Goal: Check status: Check status

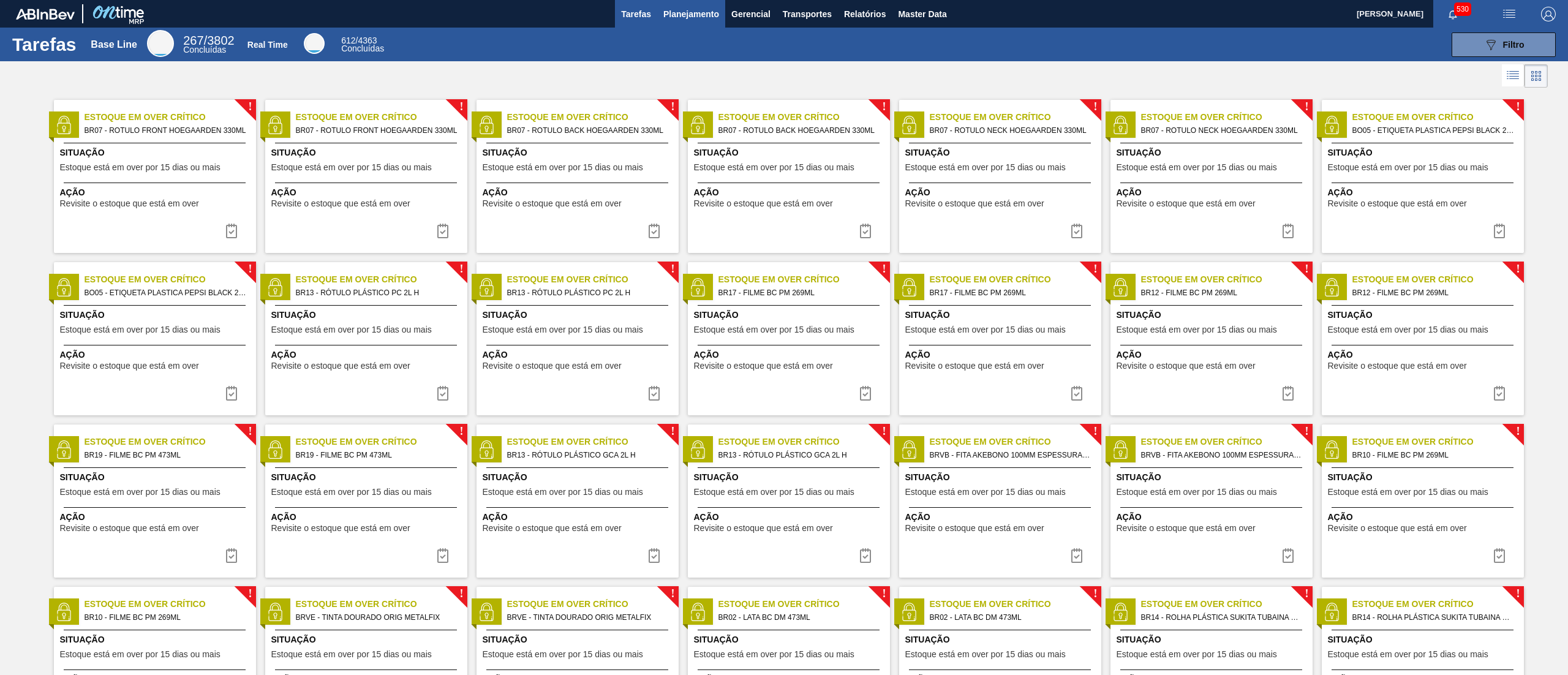
click at [654, 15] on button "Tarefas" at bounding box center [636, 13] width 42 height 27
click at [673, 15] on span "Planejamento" at bounding box center [691, 14] width 56 height 15
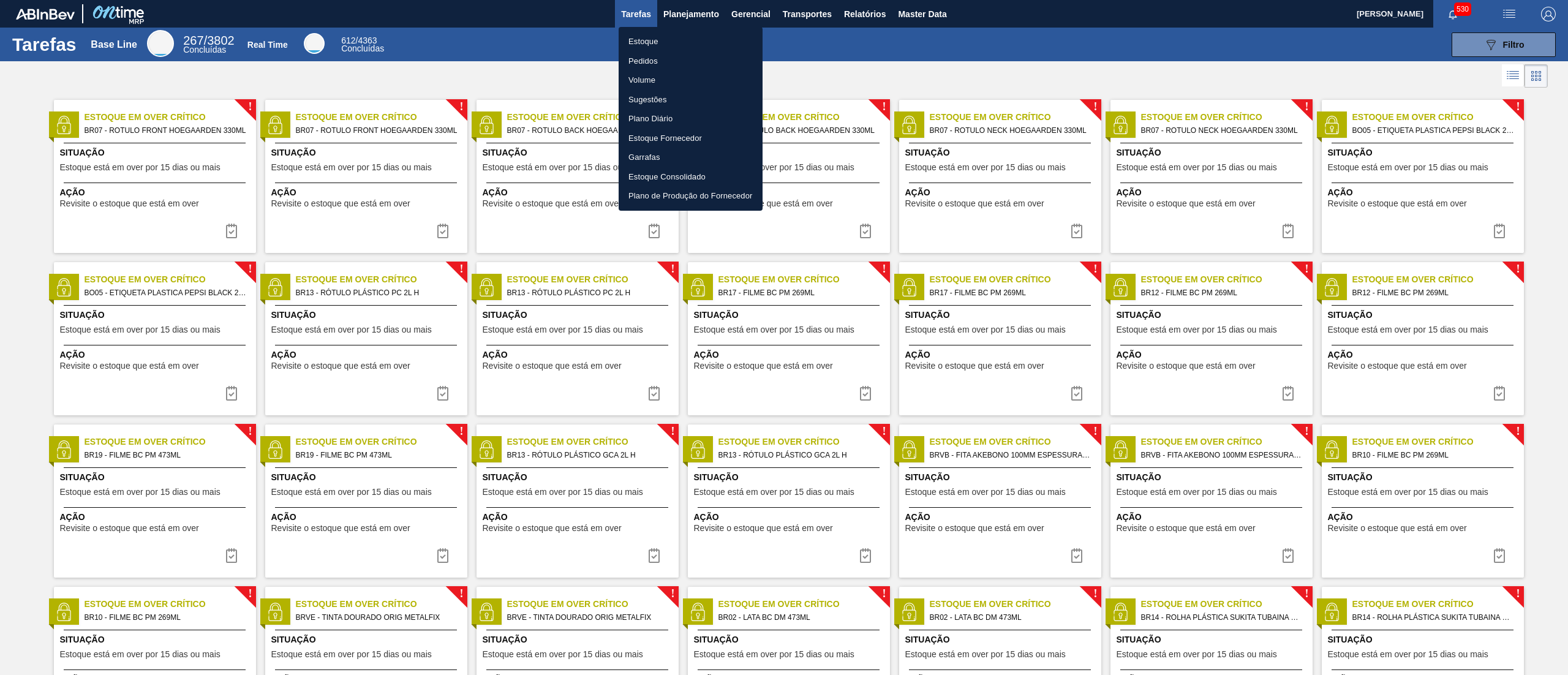
click at [640, 42] on li "Estoque" at bounding box center [690, 42] width 144 height 20
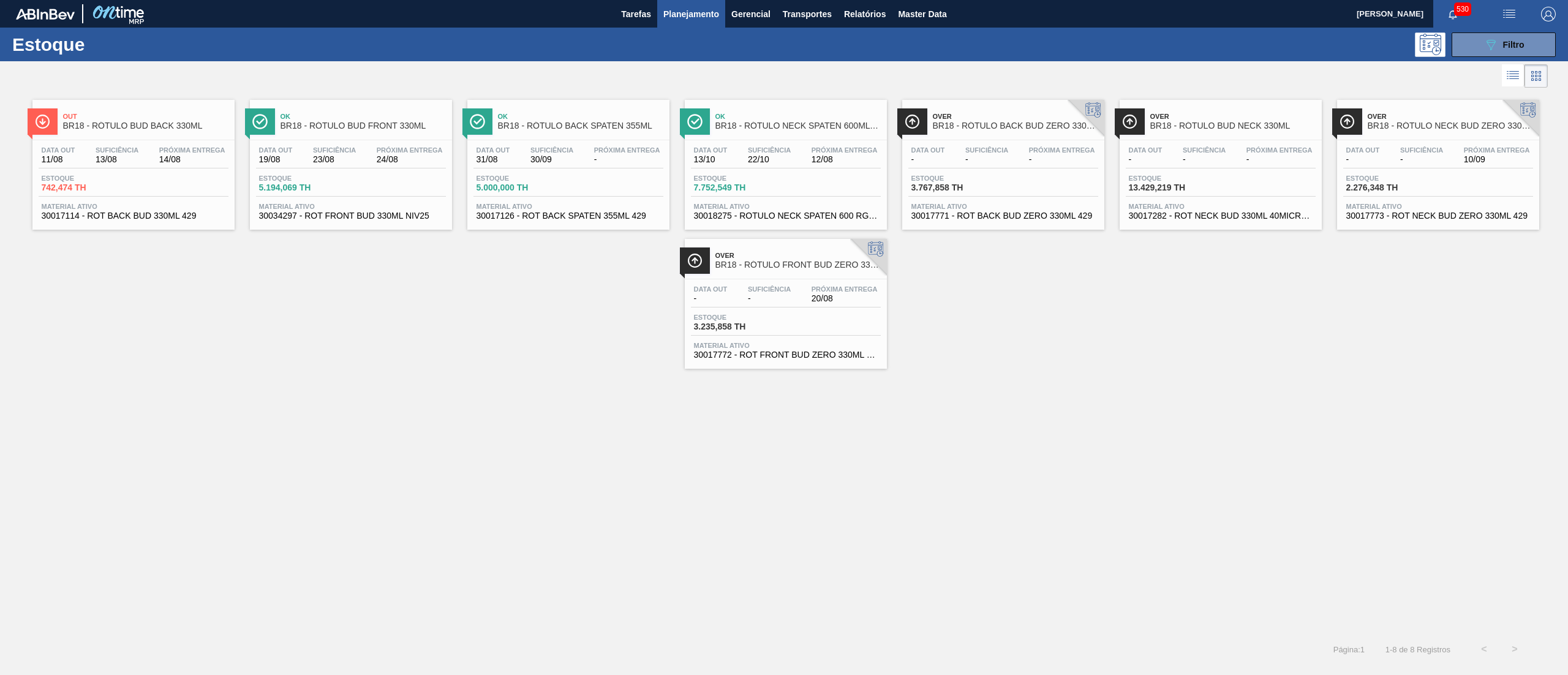
click at [367, 156] on div "Data out 19/08 Suficiência 23/08 Próxima Entrega 24/08" at bounding box center [350, 157] width 190 height 22
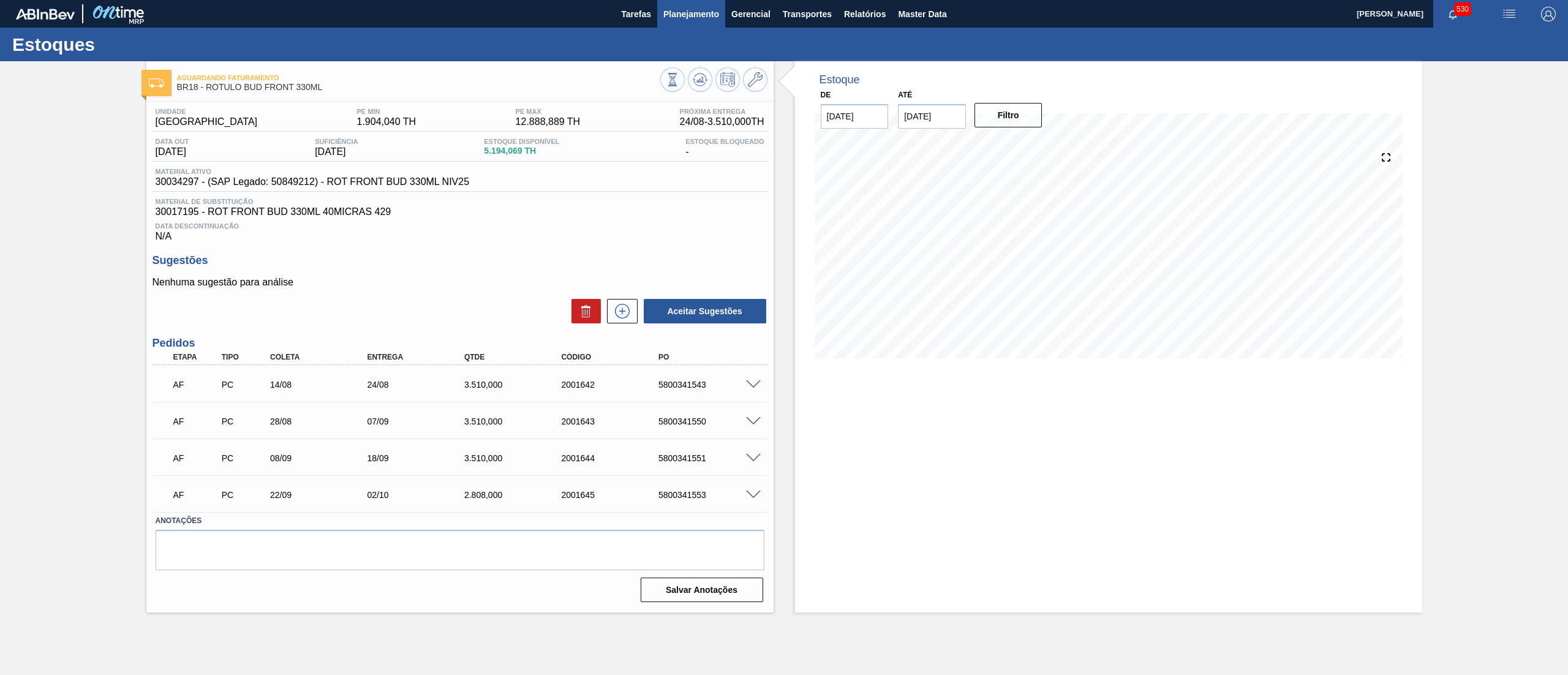
click at [684, 13] on span "Planejamento" at bounding box center [691, 14] width 56 height 15
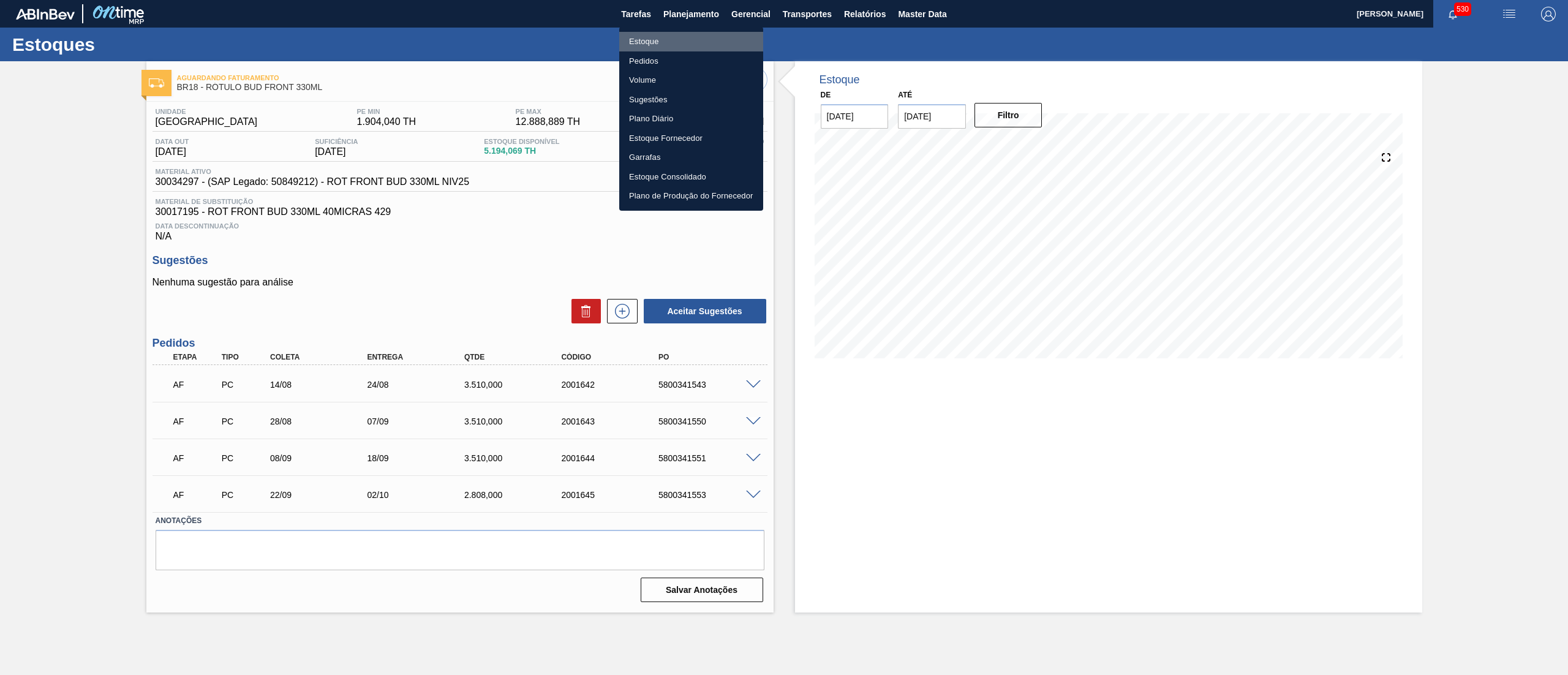
click at [645, 42] on li "Estoque" at bounding box center [691, 42] width 144 height 20
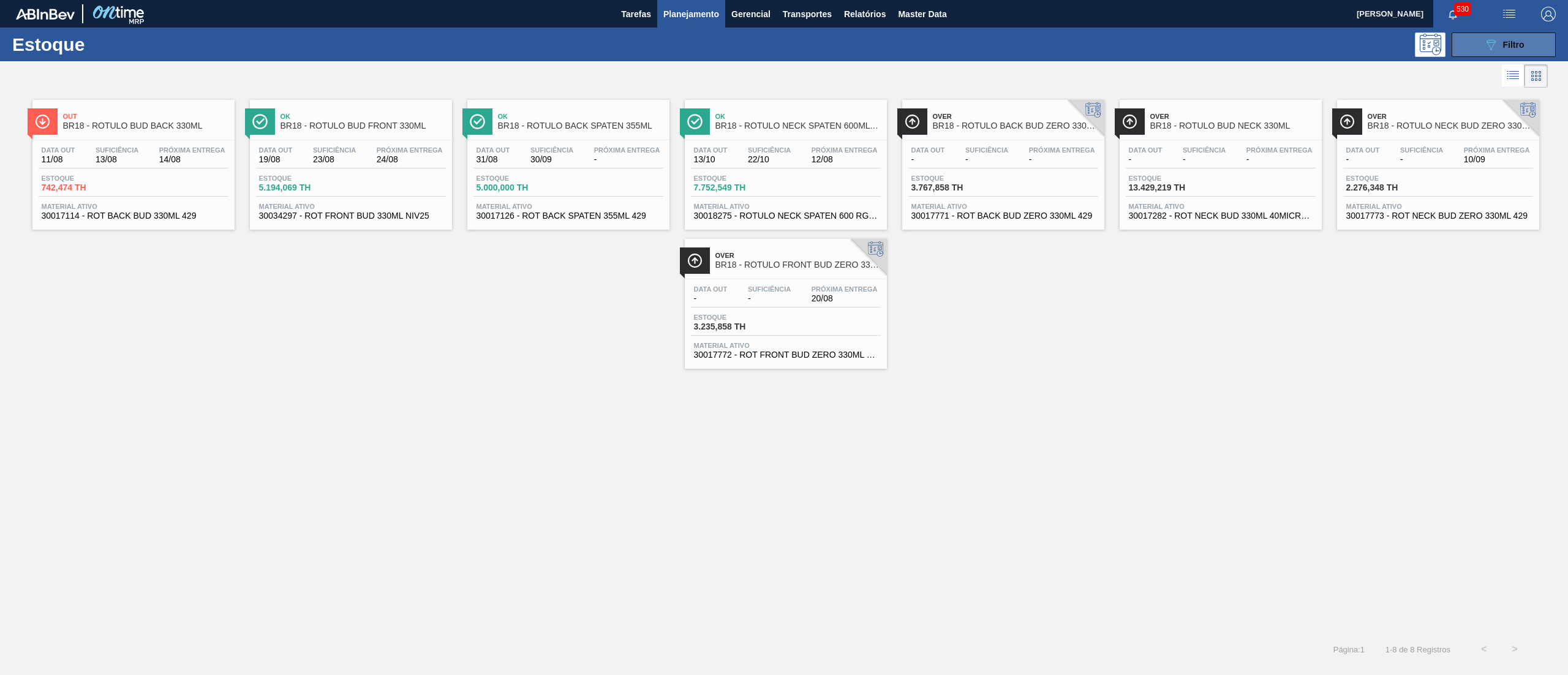
click at [784, 41] on icon "089F7B8B-B2A5-4AFE-B5C0-19BA573D28AC" at bounding box center [1492, 45] width 15 height 15
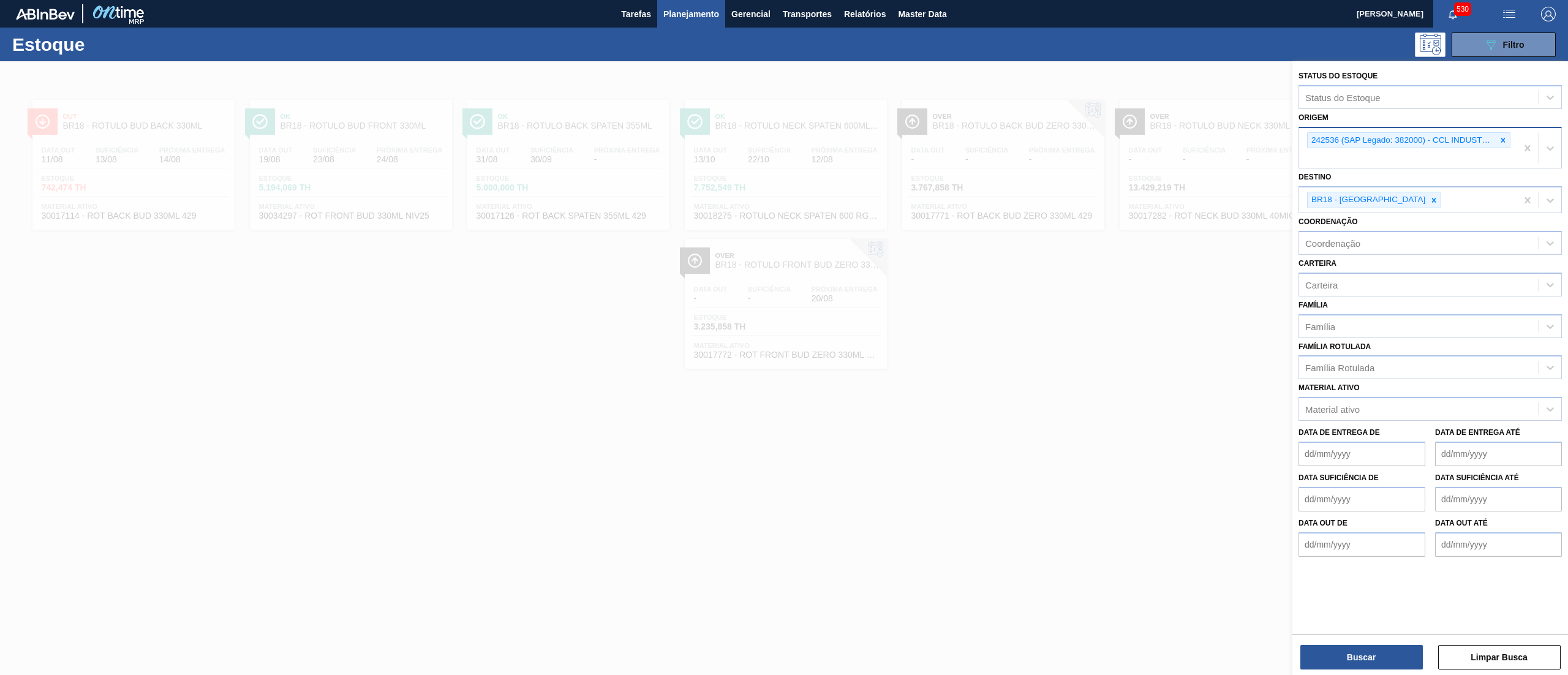
click at [784, 132] on div "242536 (SAP Legado: 382000) - CCL INDUSTRIES DO BRASIL SA" at bounding box center [1408, 148] width 217 height 41
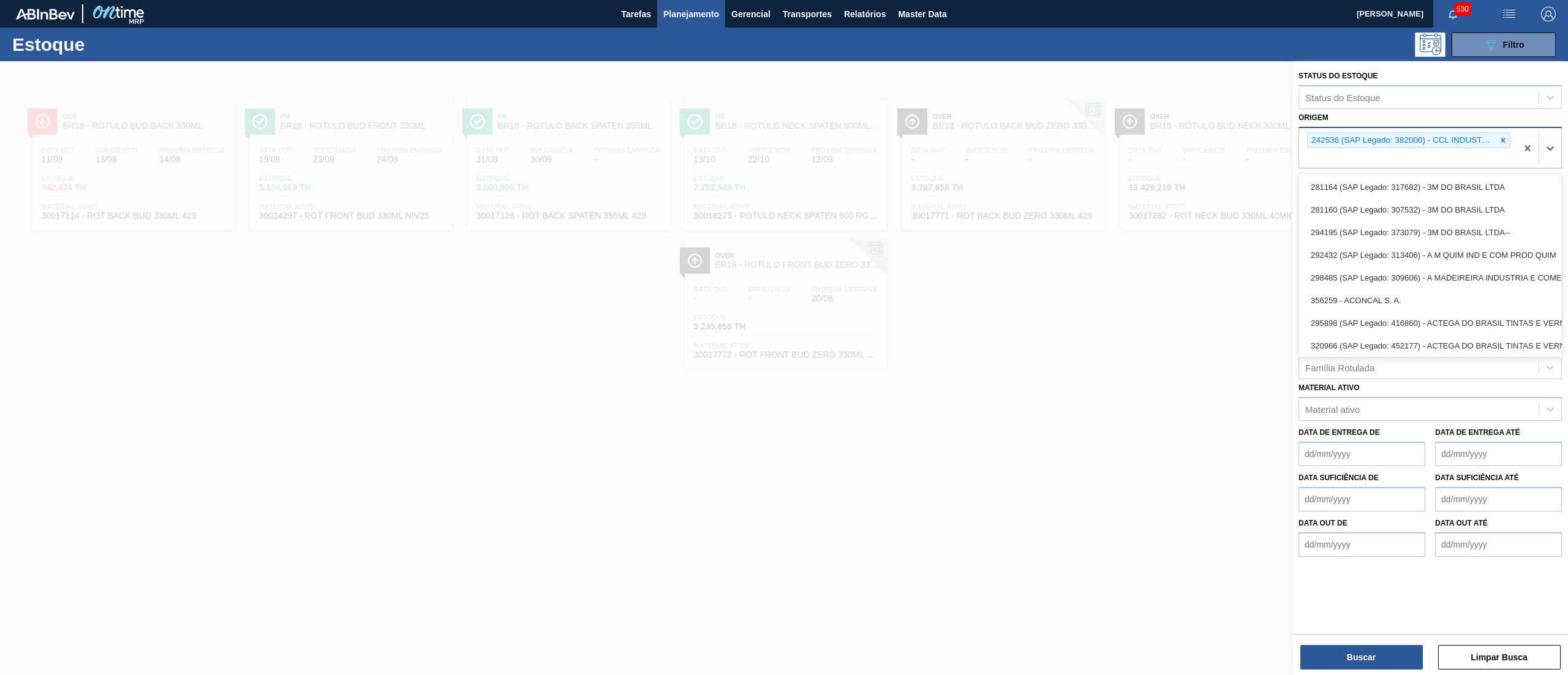
click at [784, 135] on div "242536 (SAP Legado: 382000) - CCL INDUSTRIES DO BRASIL SA" at bounding box center [1408, 148] width 217 height 41
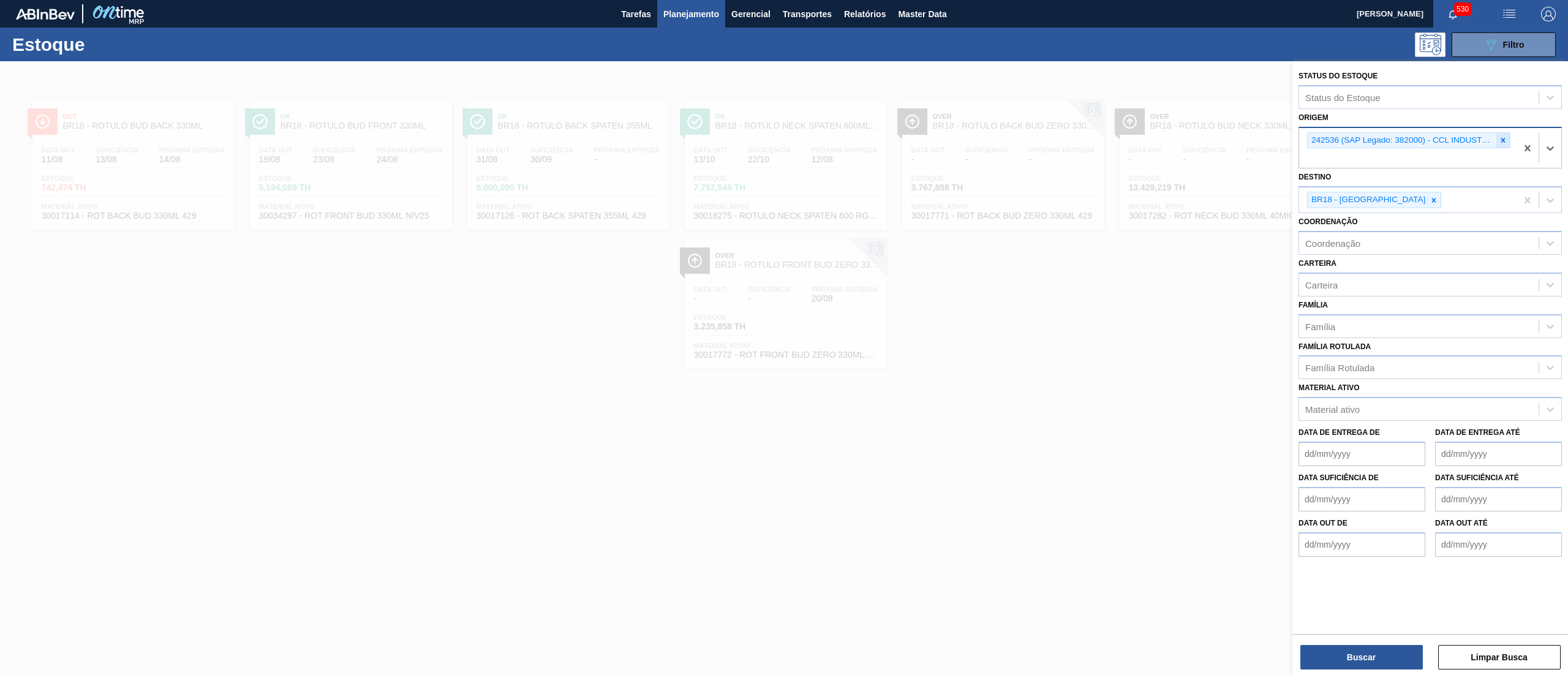
click at [784, 140] on div at bounding box center [1503, 141] width 13 height 15
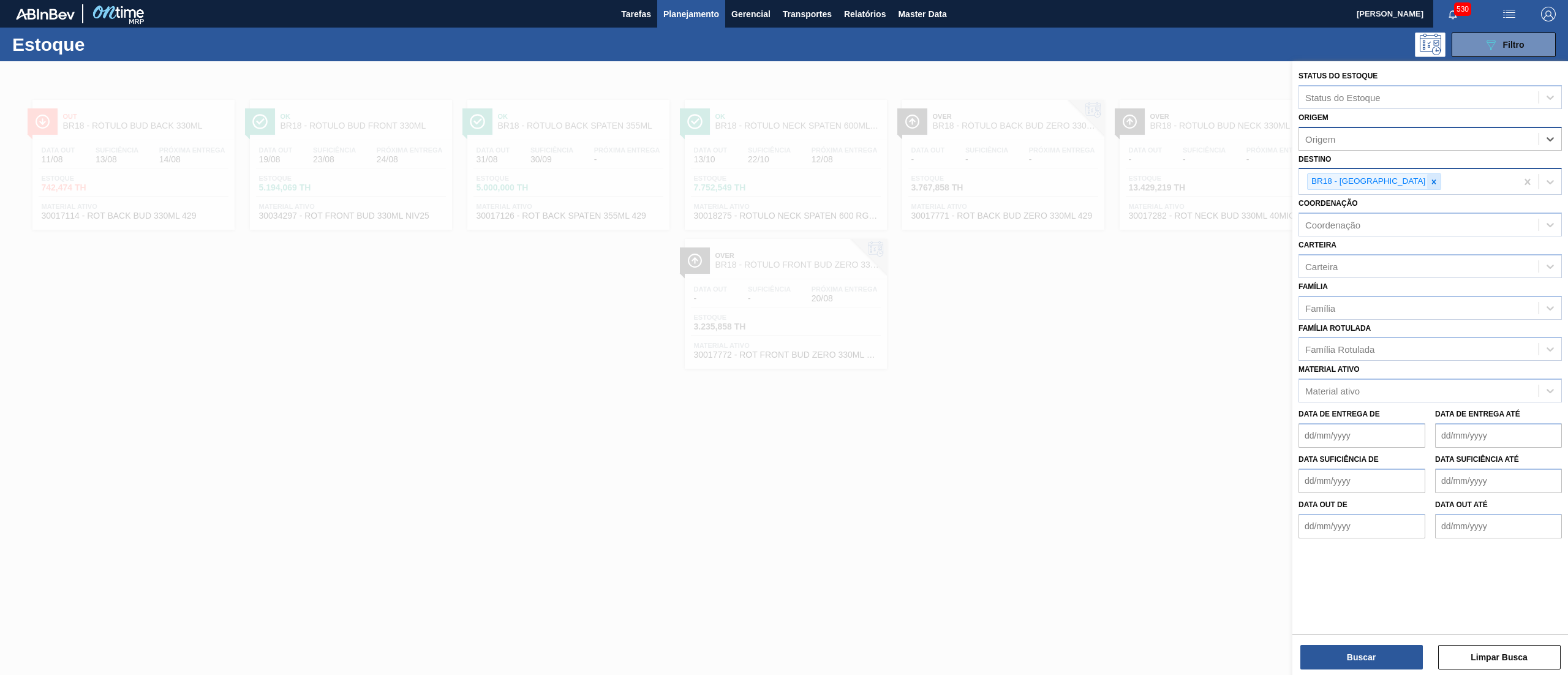
click at [784, 182] on icon at bounding box center [1434, 181] width 8 height 8
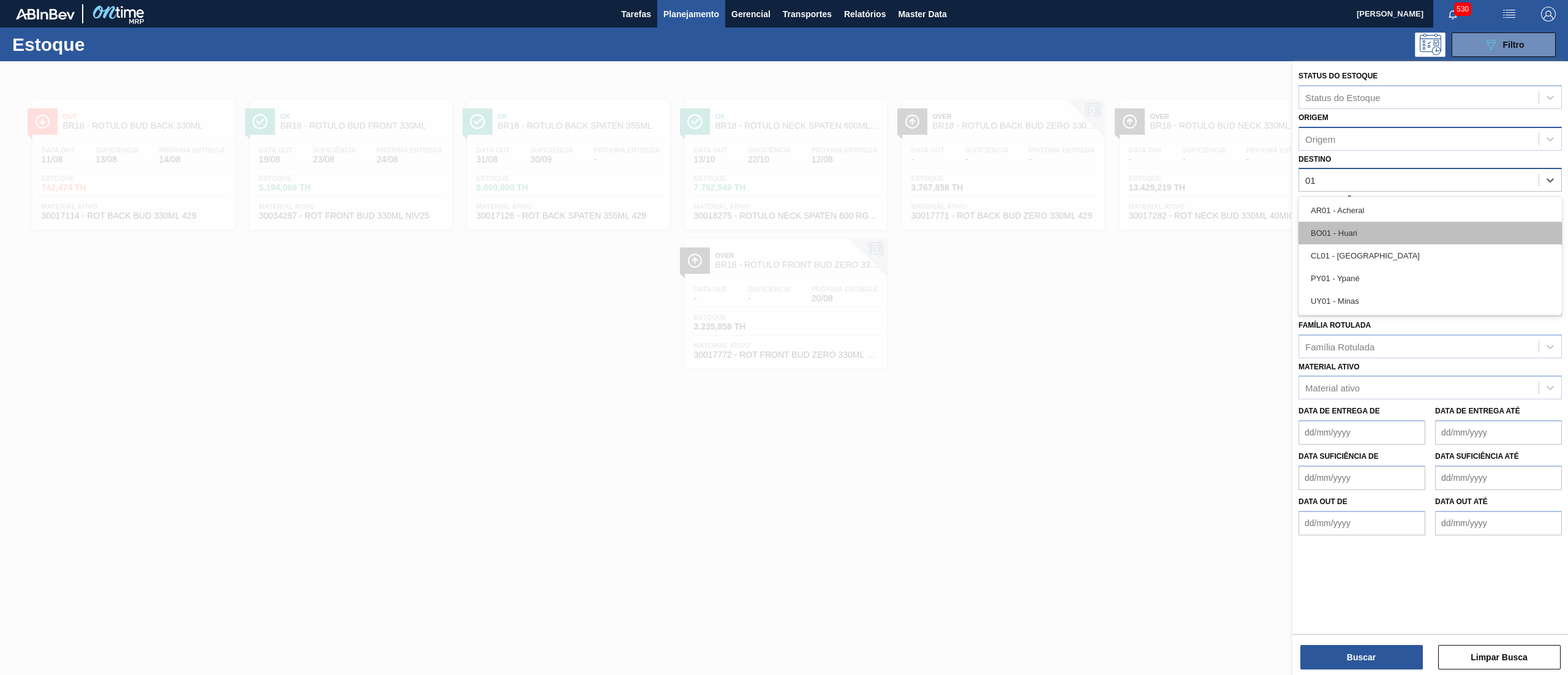
type input "0"
type input "manaus"
click at [784, 200] on div "BR28 - Manaus" at bounding box center [1430, 211] width 263 height 23
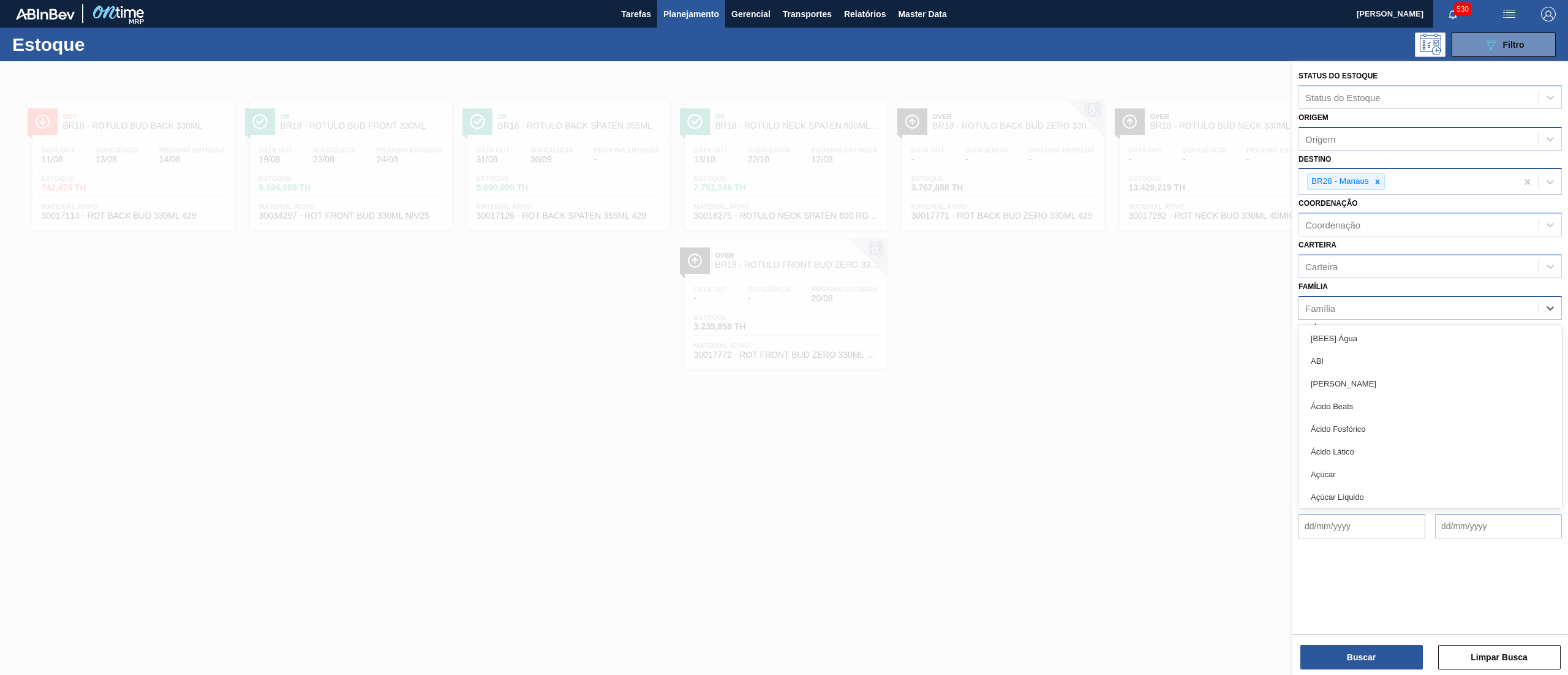
click at [784, 316] on div "Família" at bounding box center [1430, 307] width 263 height 24
type input "rótulo d"
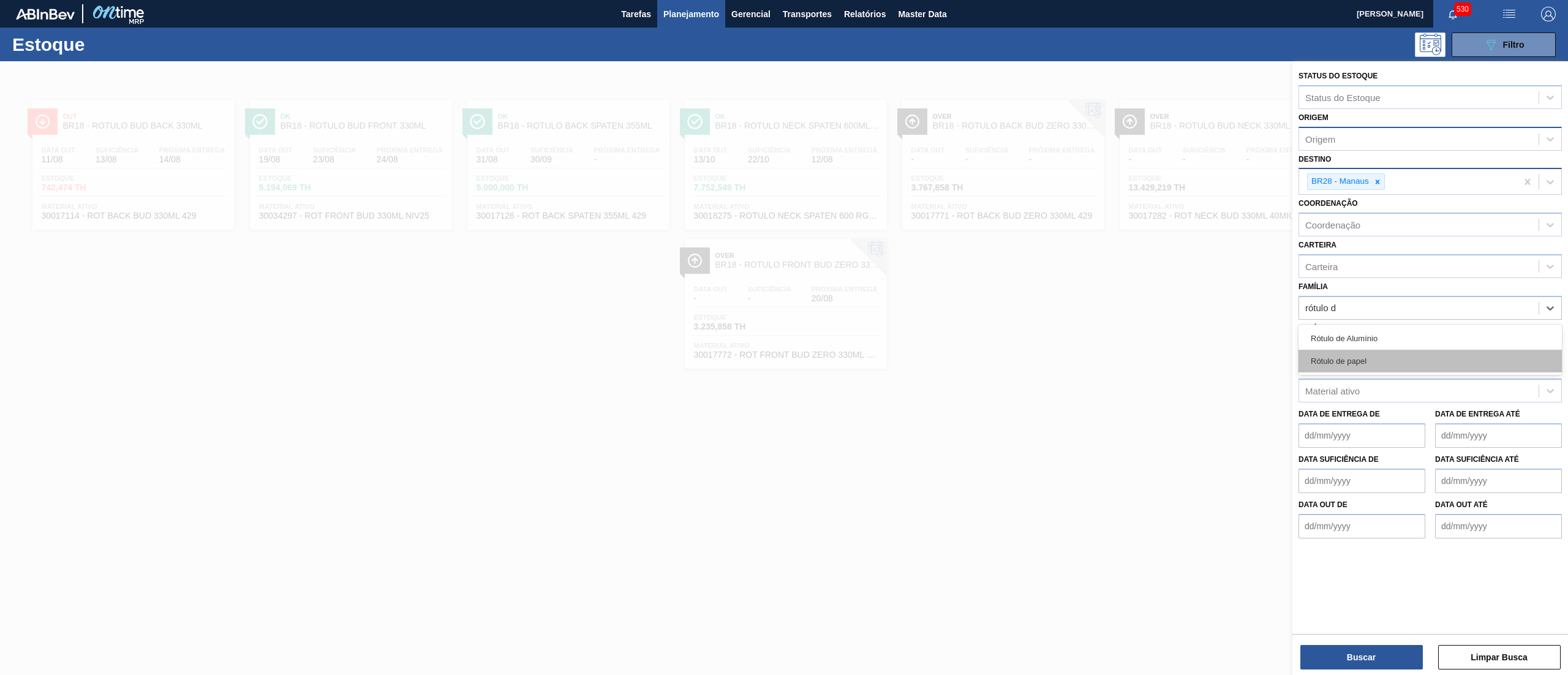
drag, startPoint x: 1352, startPoint y: 346, endPoint x: 1348, endPoint y: 360, distance: 14.6
click at [784, 337] on div "Rótulo de Alumínio Rótulo de papel" at bounding box center [1430, 349] width 263 height 50
click at [784, 337] on div "Rótulo de papel" at bounding box center [1430, 362] width 263 height 23
type input "rótulo pap"
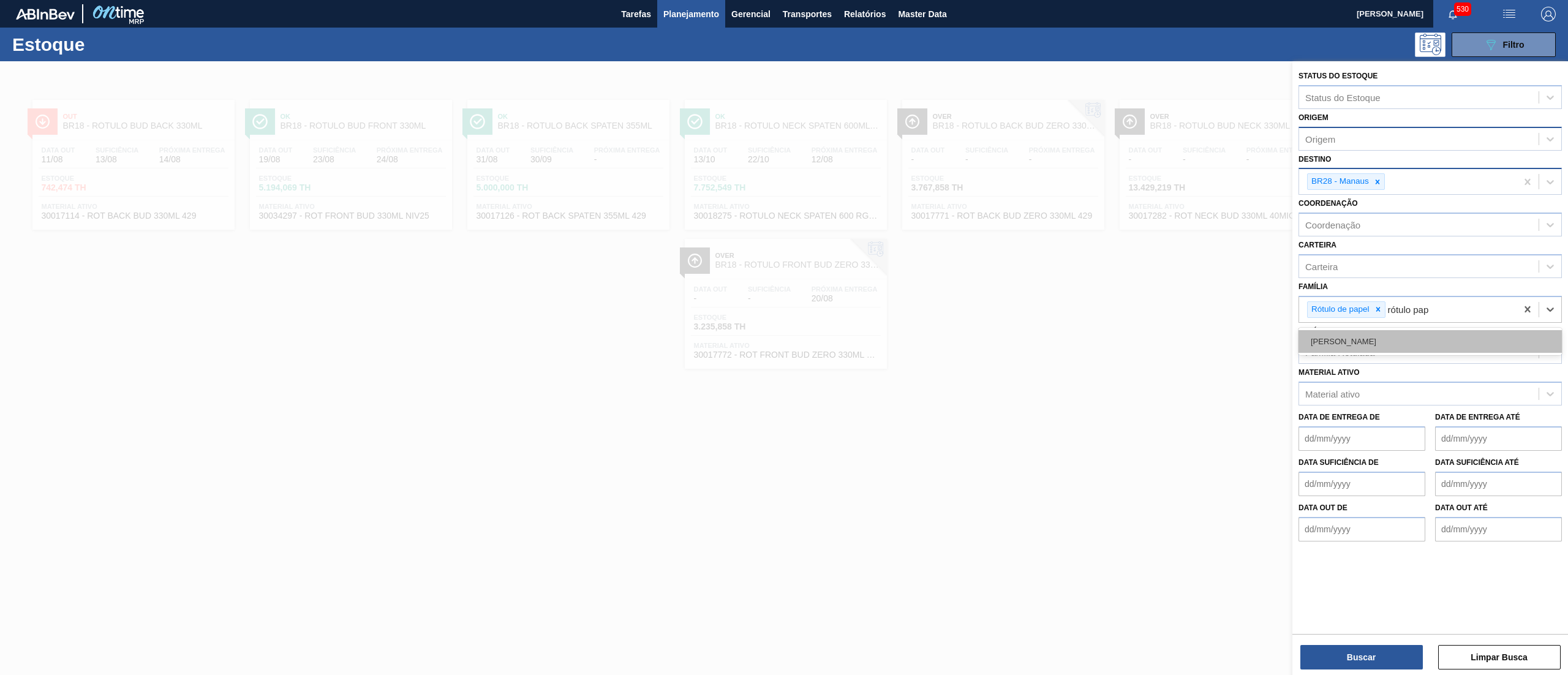
click at [784, 330] on div "Rótulo Papel" at bounding box center [1430, 342] width 263 height 23
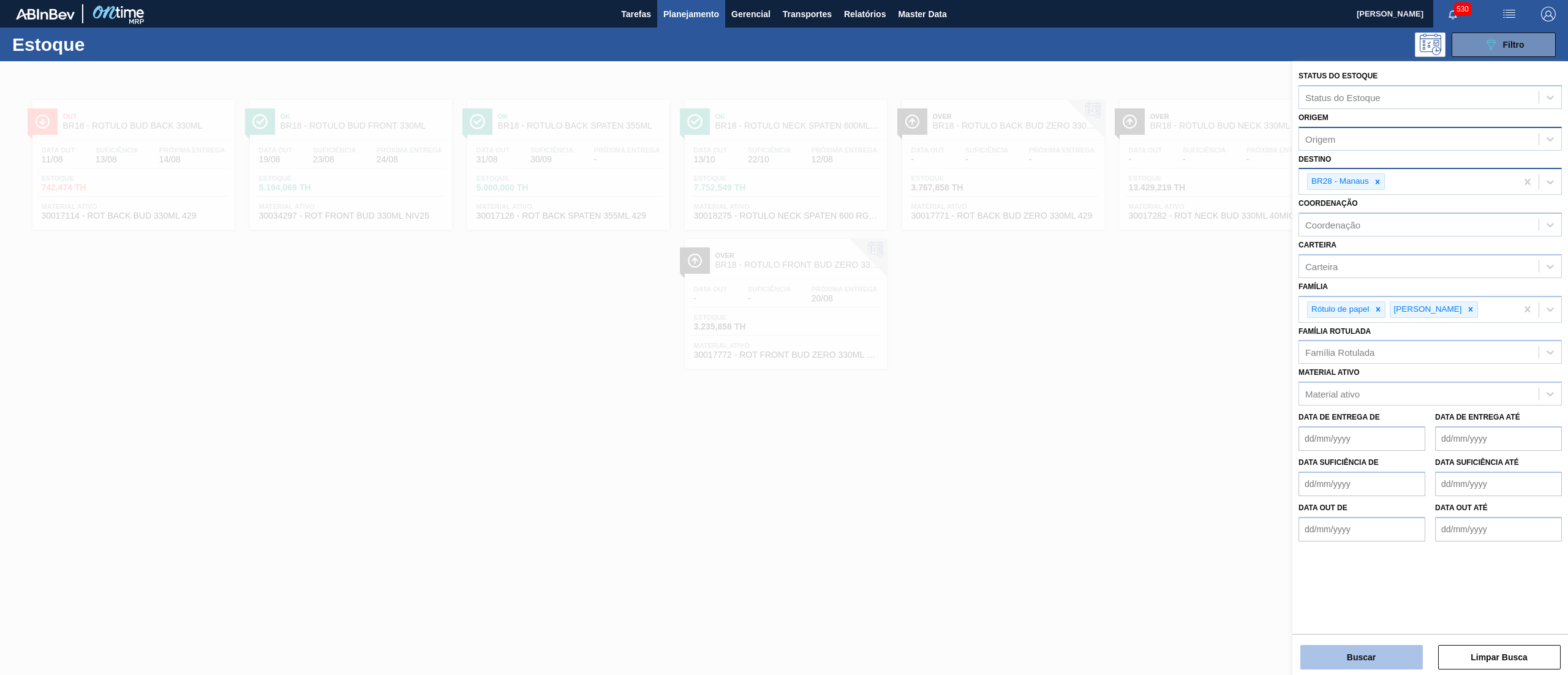
click at [784, 337] on button "Buscar" at bounding box center [1362, 657] width 123 height 25
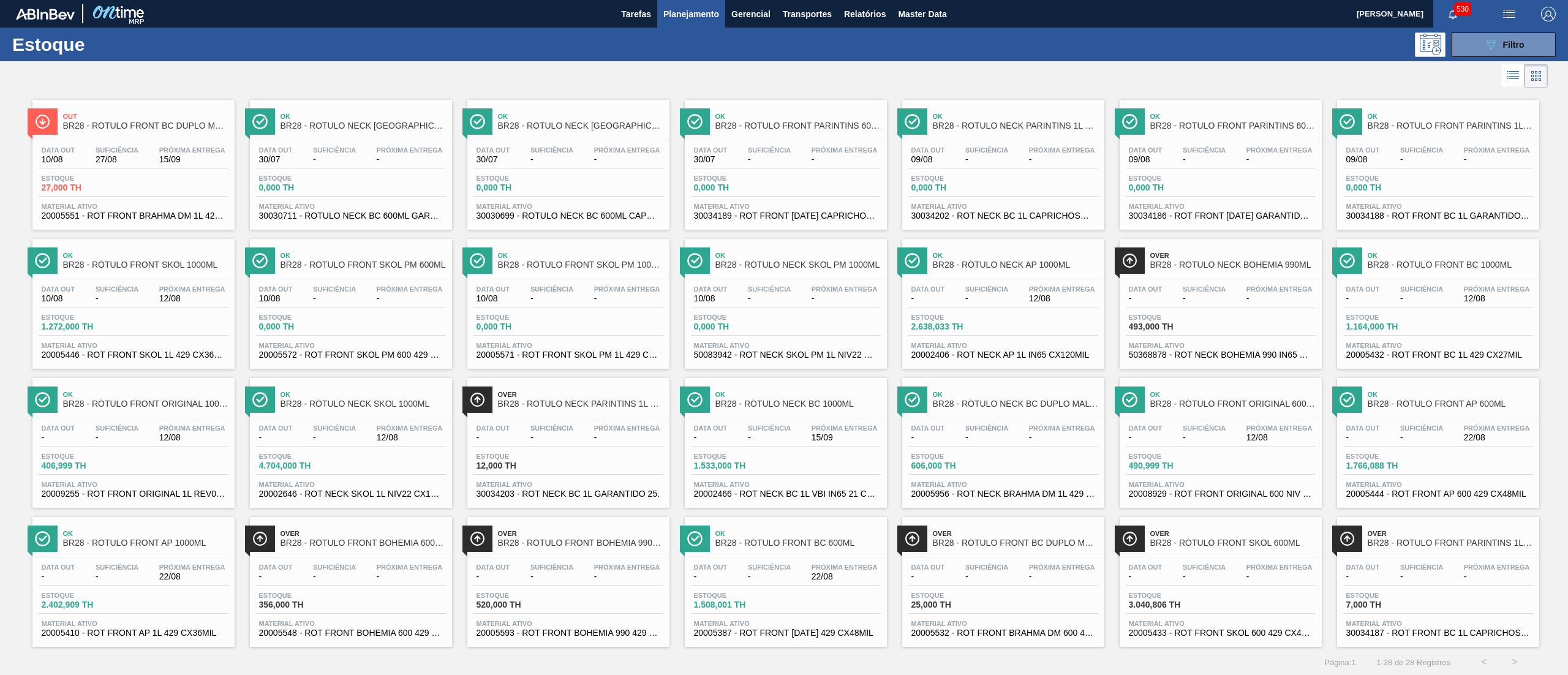
scroll to position [4, 0]
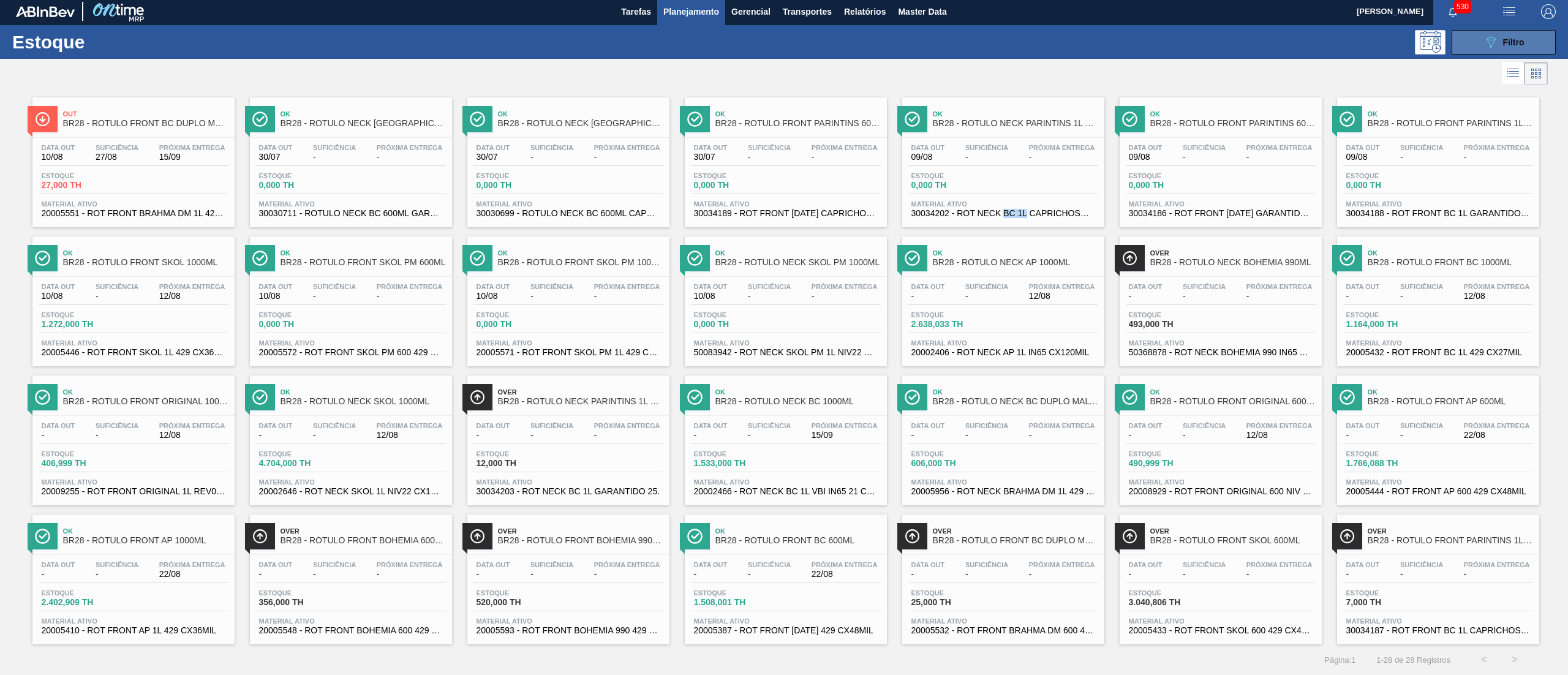
click at [784, 41] on icon "089F7B8B-B2A5-4AFE-B5C0-19BA573D28AC" at bounding box center [1492, 42] width 15 height 15
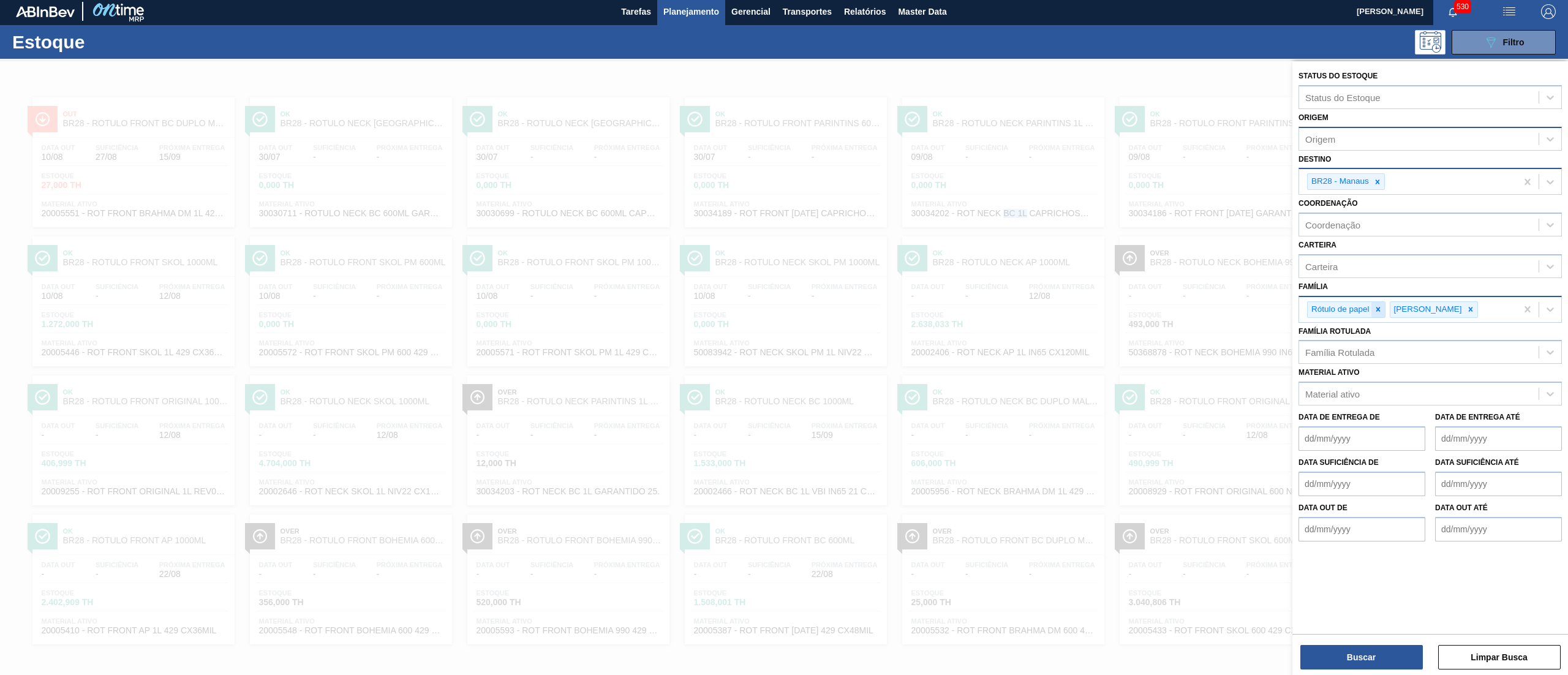
click at [784, 311] on div at bounding box center [1378, 310] width 13 height 15
click at [784, 311] on div at bounding box center [1388, 310] width 13 height 15
click at [784, 177] on icon at bounding box center [1377, 181] width 8 height 8
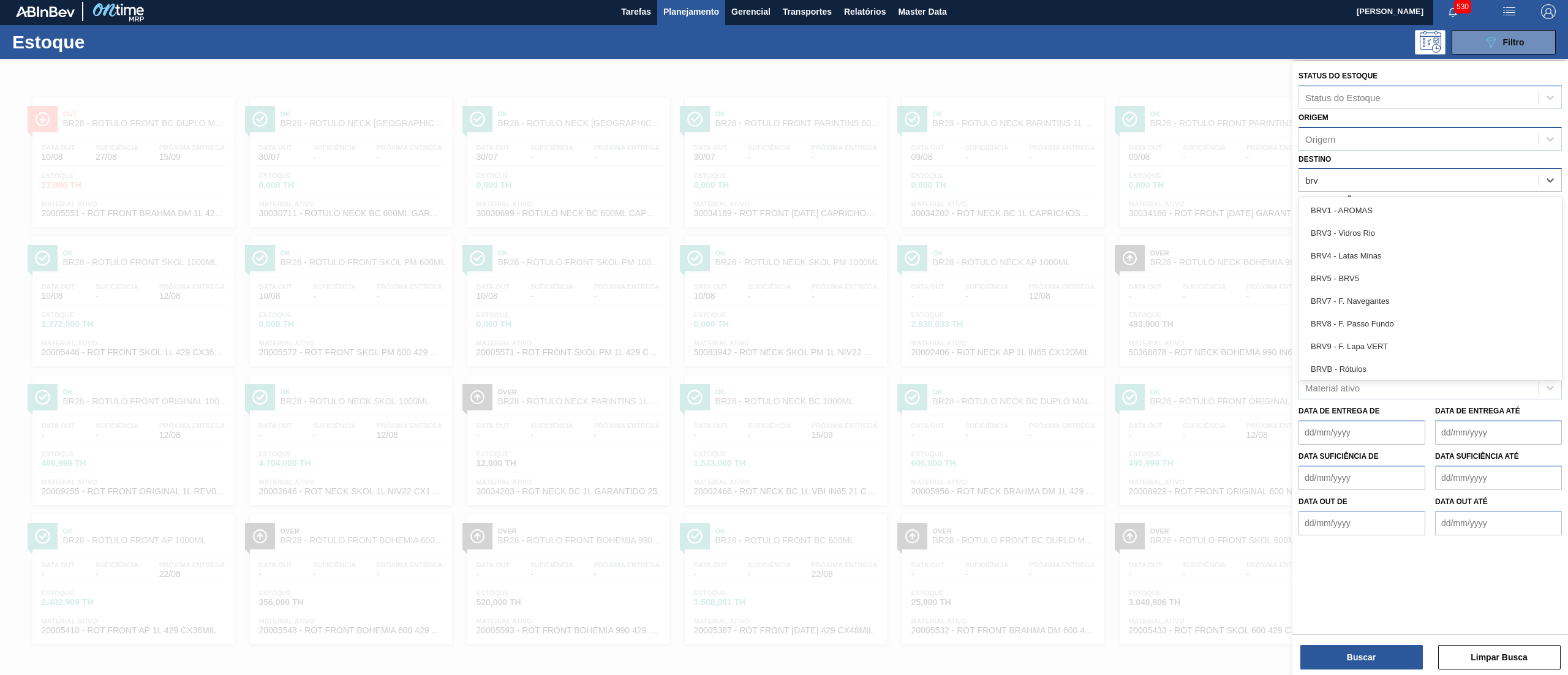
type input "brv3"
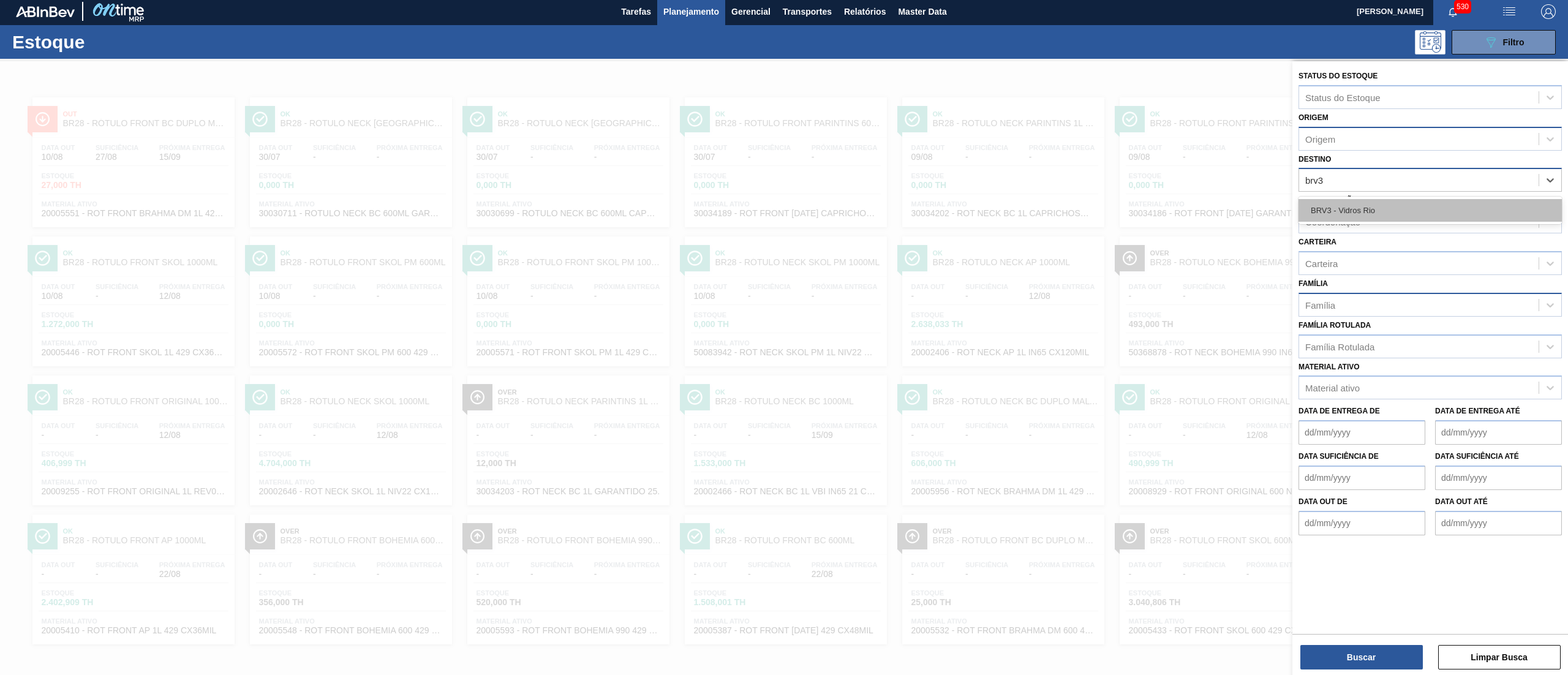
click at [784, 202] on div "BRV3 - Vidros Rio" at bounding box center [1430, 211] width 263 height 23
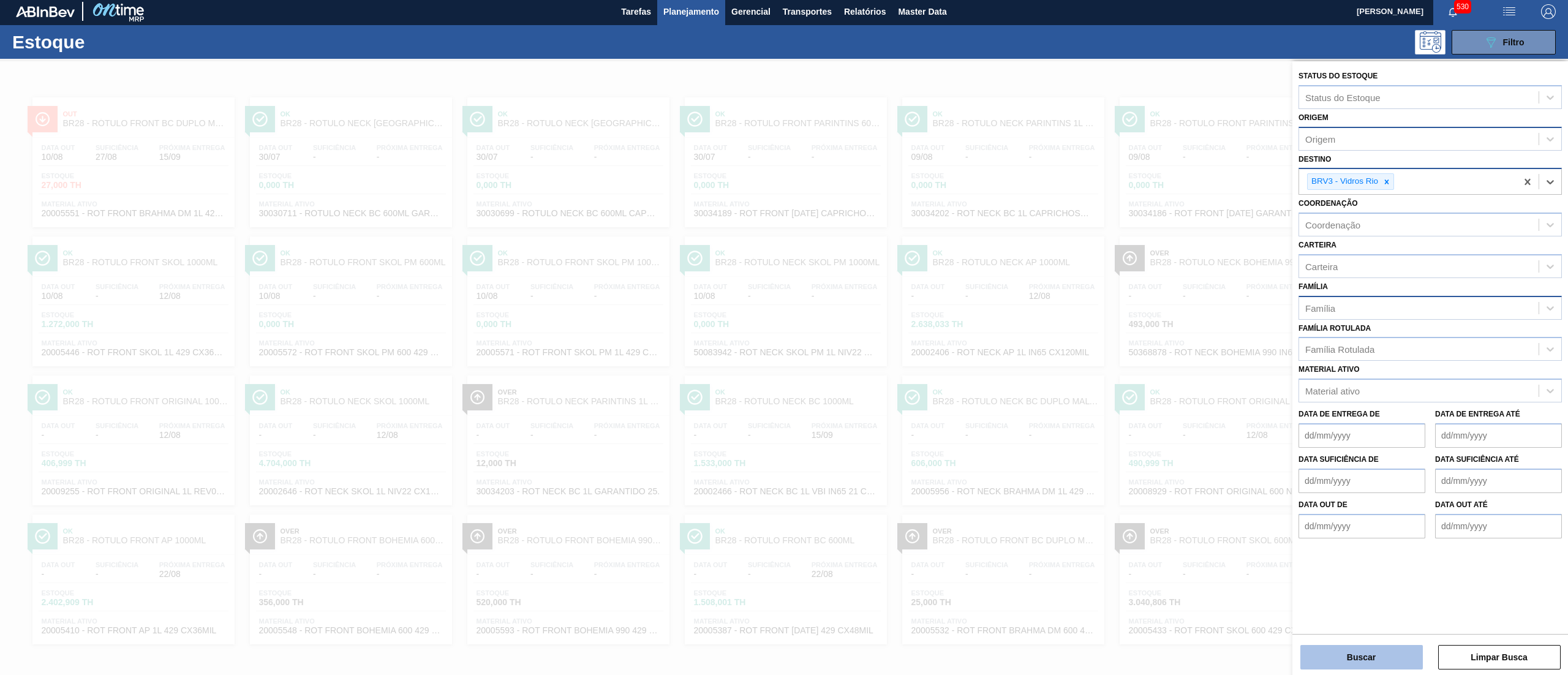
click at [784, 337] on button "Buscar" at bounding box center [1362, 657] width 123 height 25
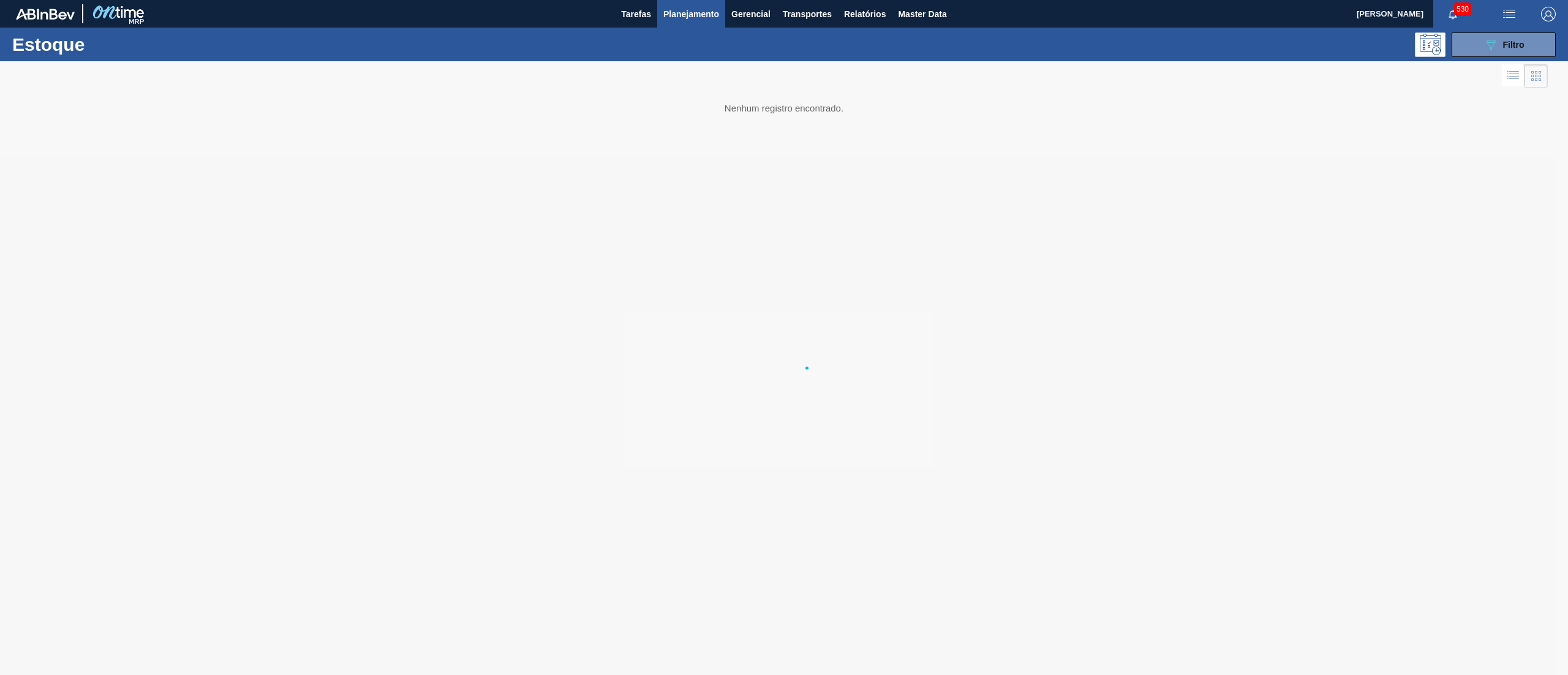
scroll to position [0, 0]
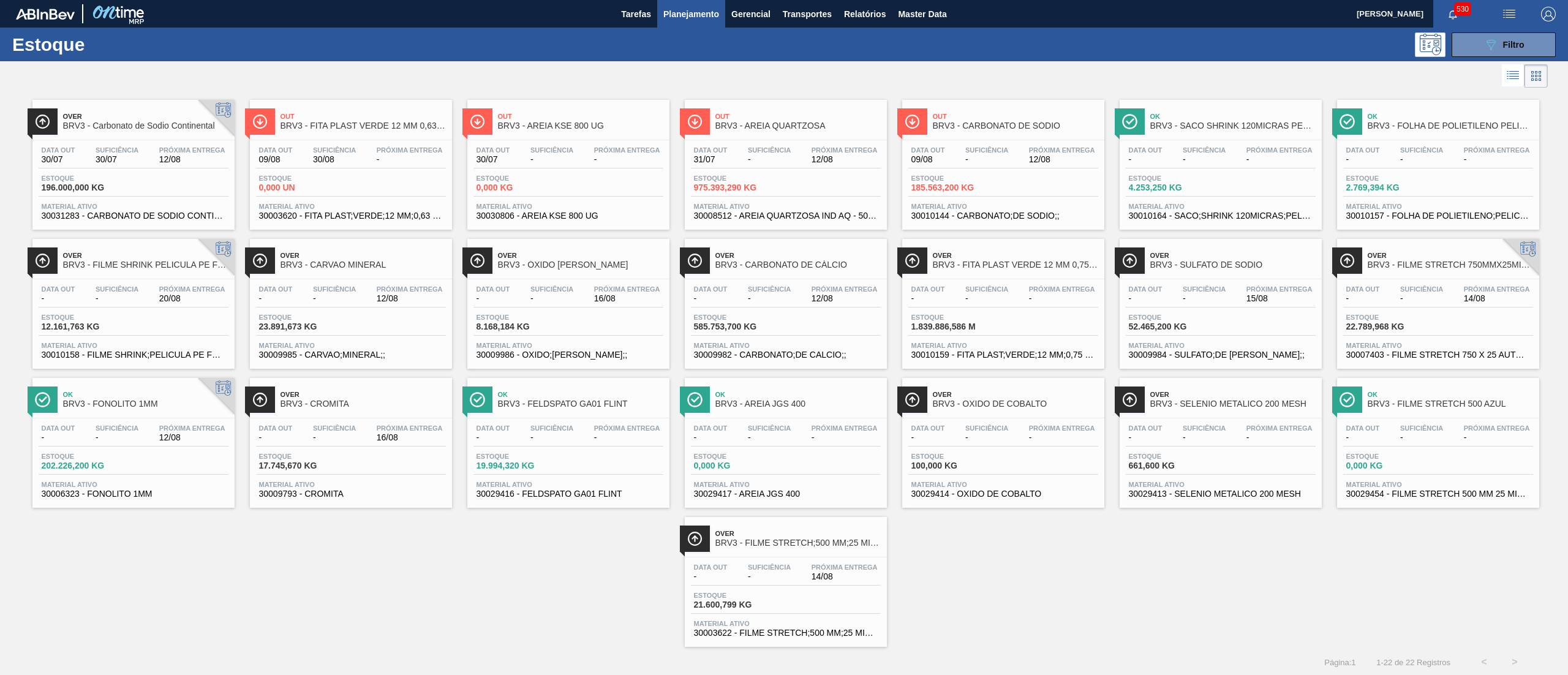
click at [760, 322] on div "Estoque 585.753,700 KG" at bounding box center [736, 322] width 92 height 18
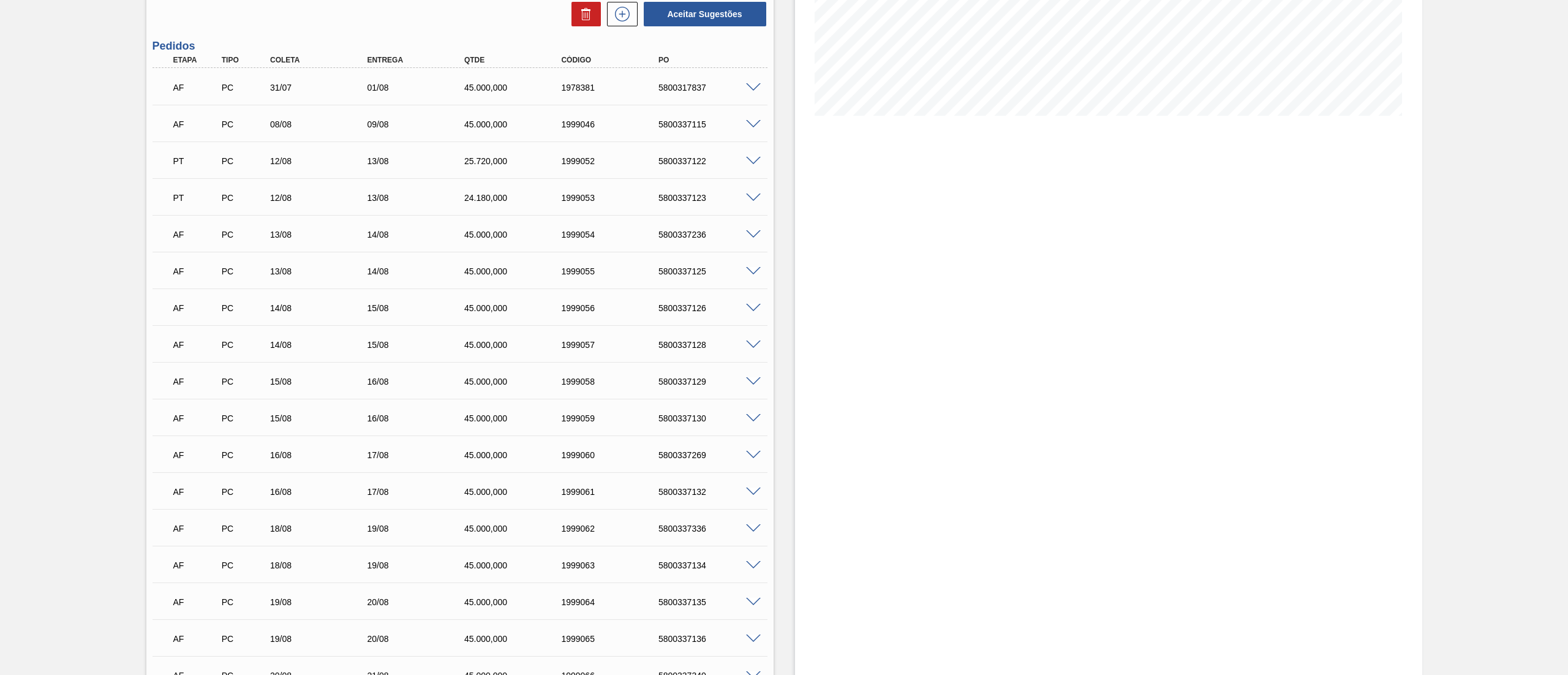
scroll to position [245, 0]
drag, startPoint x: 648, startPoint y: 377, endPoint x: 718, endPoint y: 374, distance: 70.1
click at [718, 337] on div "AF PC 15/08 16/08 45.000,000 1999058 5800337129" at bounding box center [456, 378] width 582 height 25
copy div "5800337129"
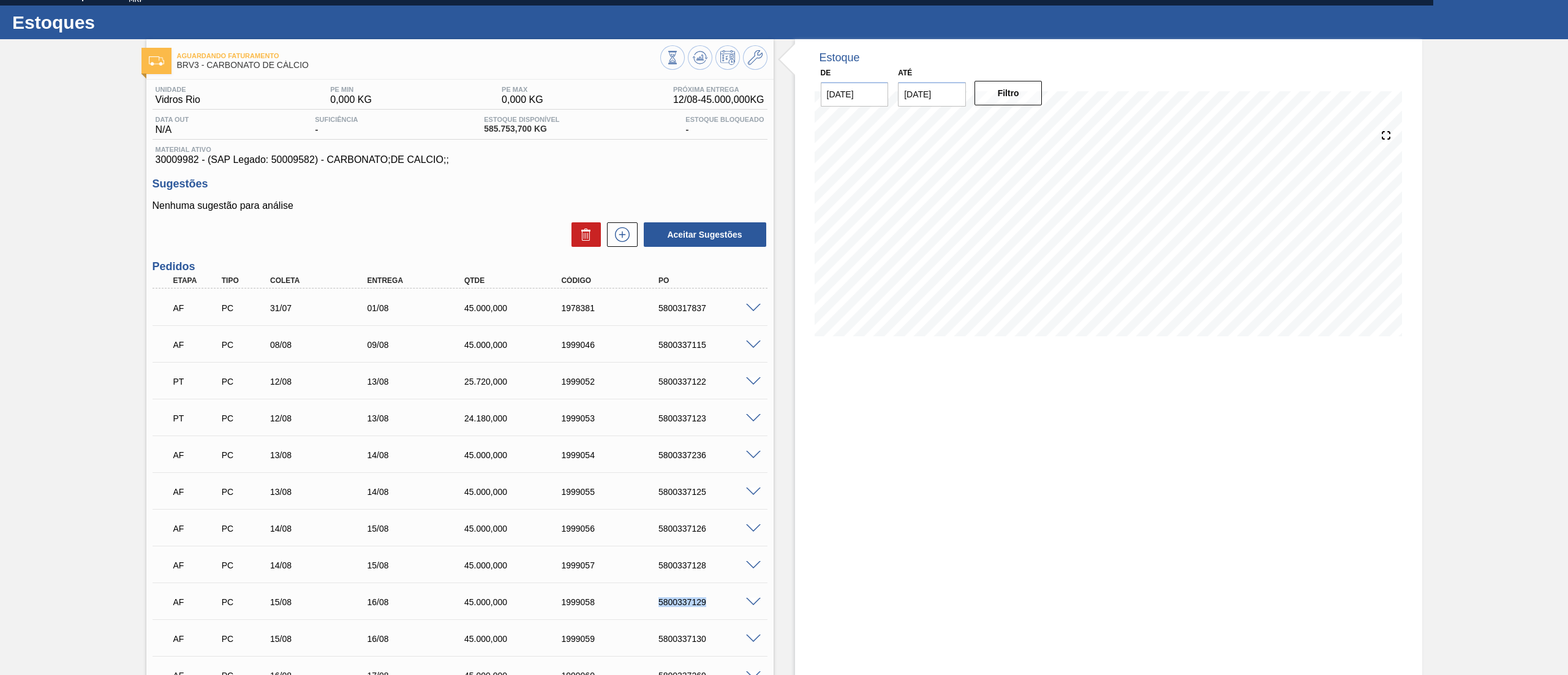
scroll to position [0, 0]
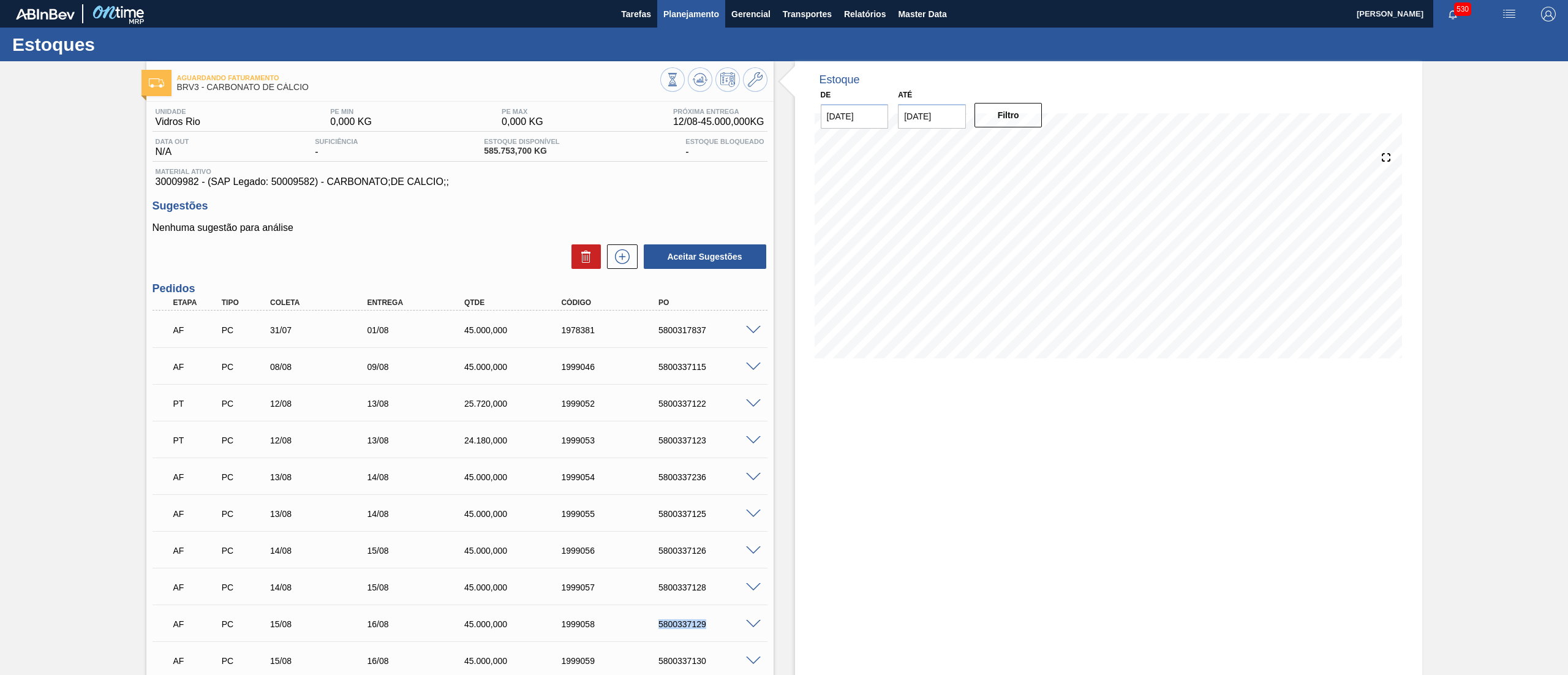
click at [678, 8] on span "Planejamento" at bounding box center [691, 14] width 56 height 15
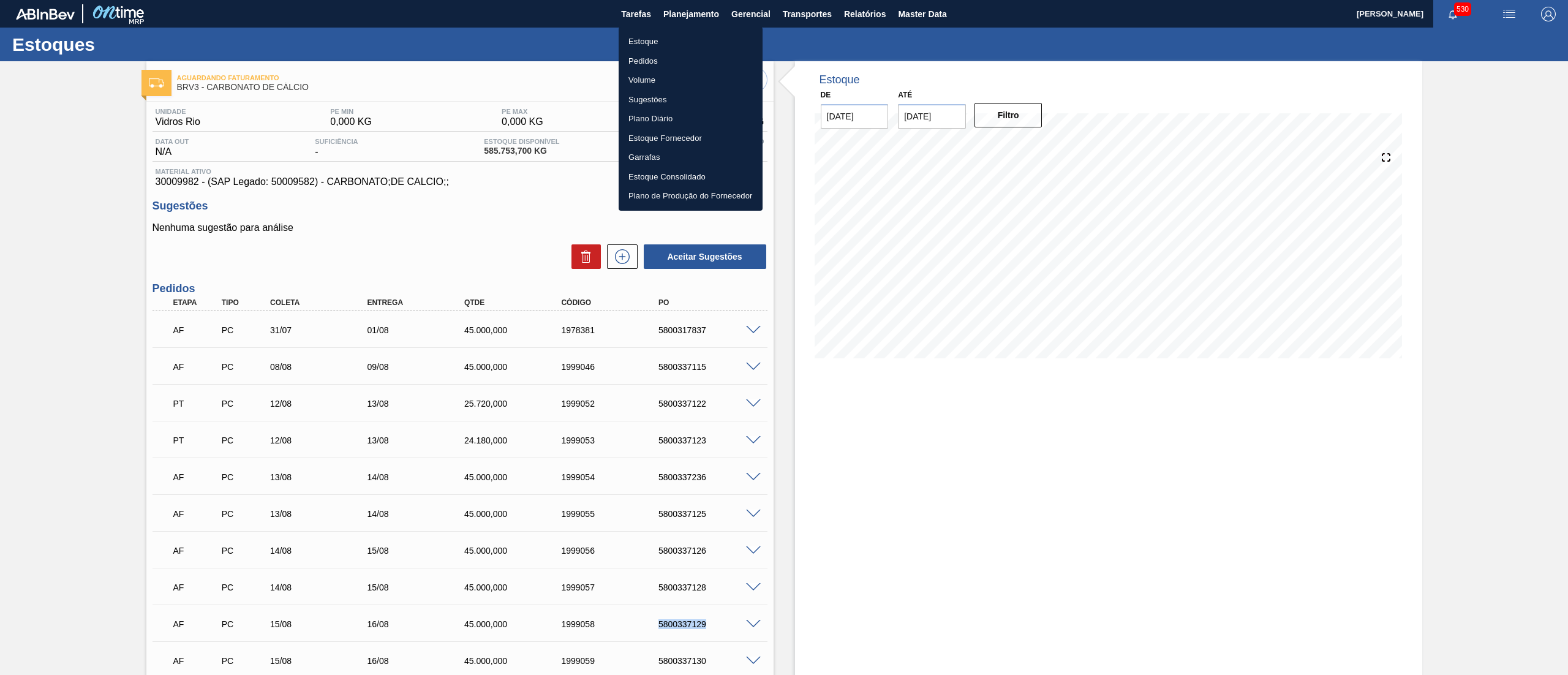
click at [663, 45] on li "Estoque" at bounding box center [690, 42] width 144 height 20
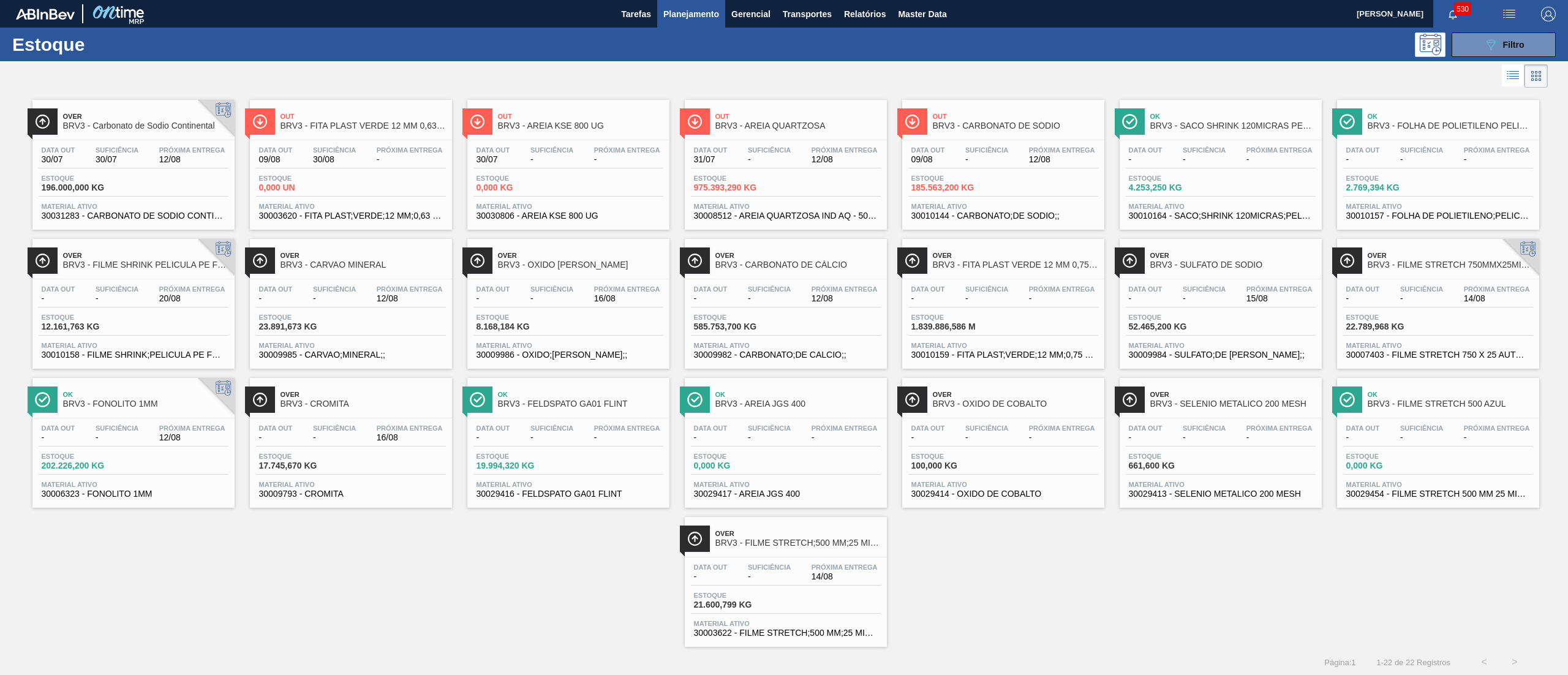
click at [750, 201] on div "Data out 31/07 Suficiência - Próxima Entrega 12/08 Estoque 975.393,290 KG Mater…" at bounding box center [786, 182] width 202 height 83
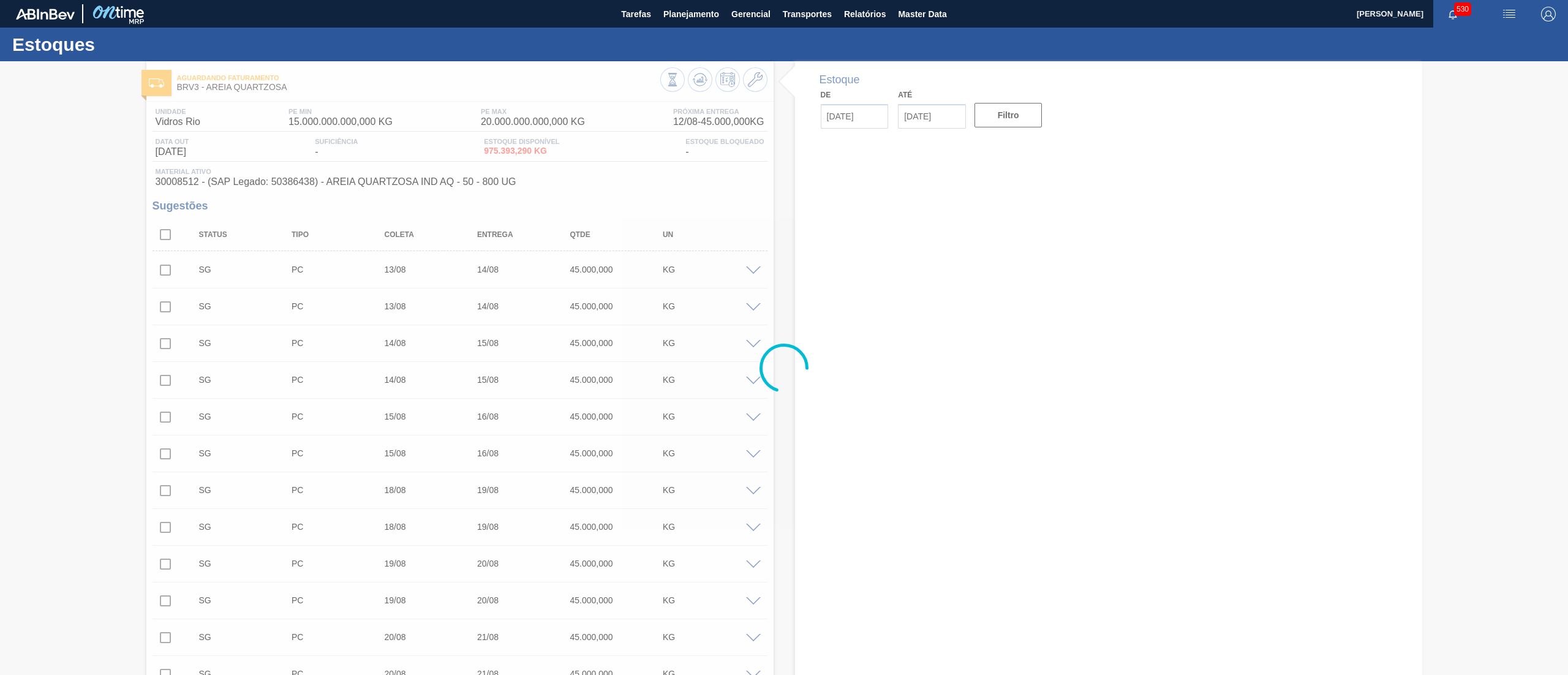
type input "12/08/2025"
type input "26/08/2025"
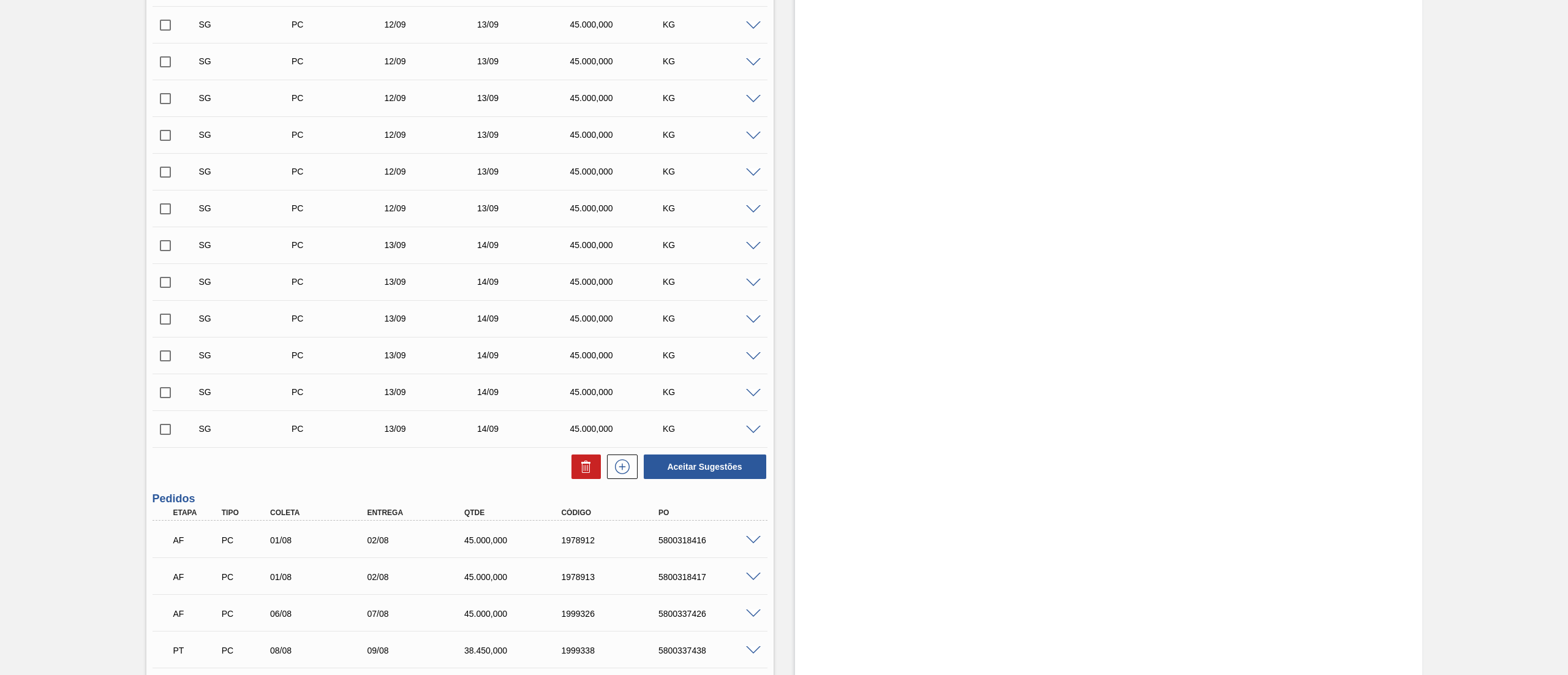
scroll to position [5146, 0]
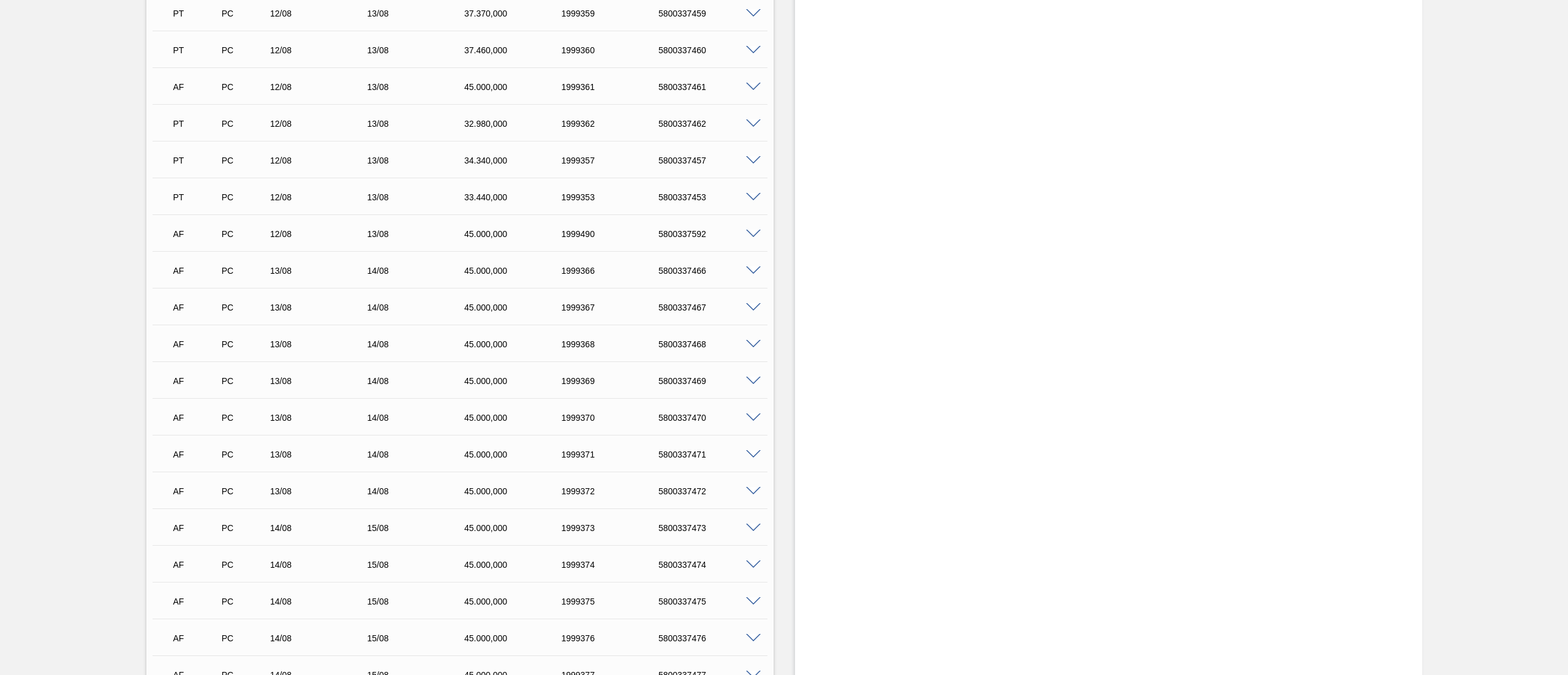
click at [660, 337] on div "5800337469" at bounding box center [710, 380] width 110 height 9
copy div "5800337469"
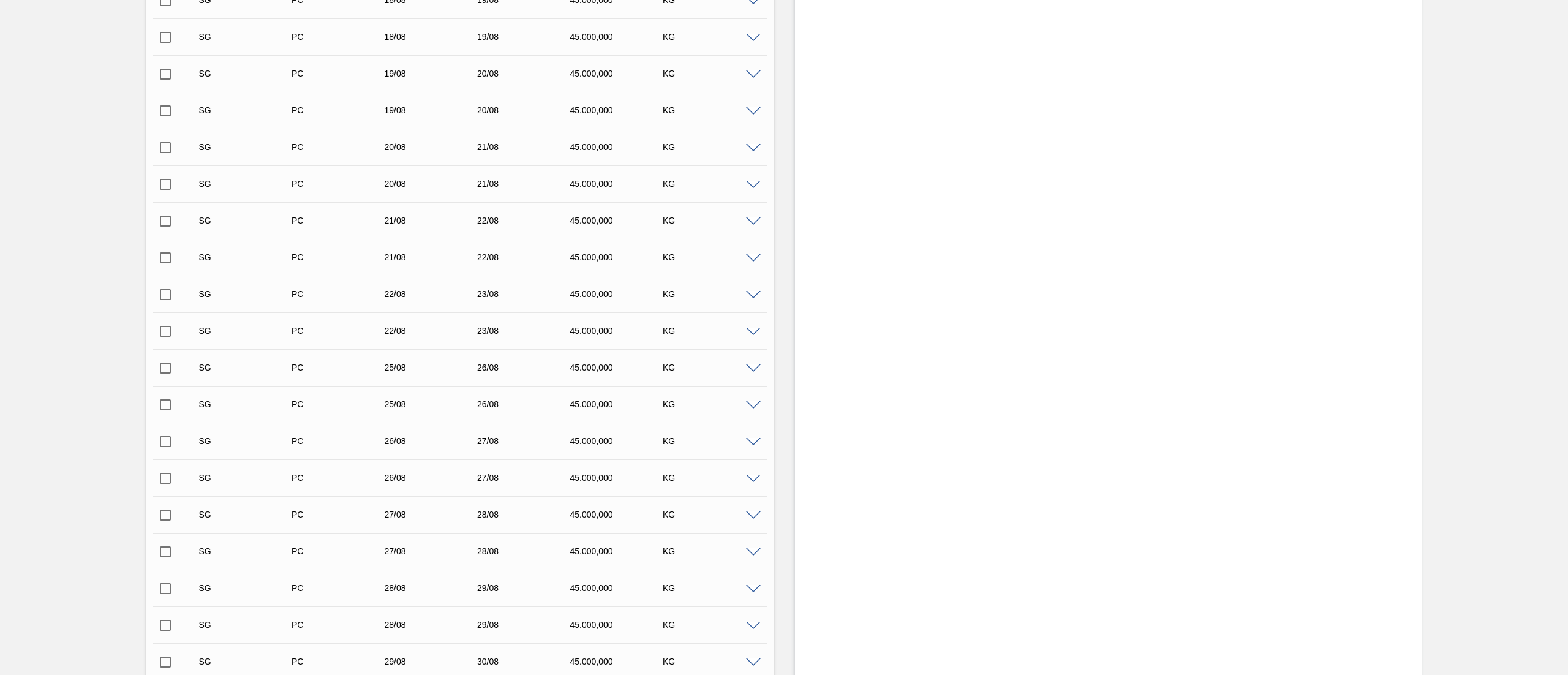
scroll to position [0, 0]
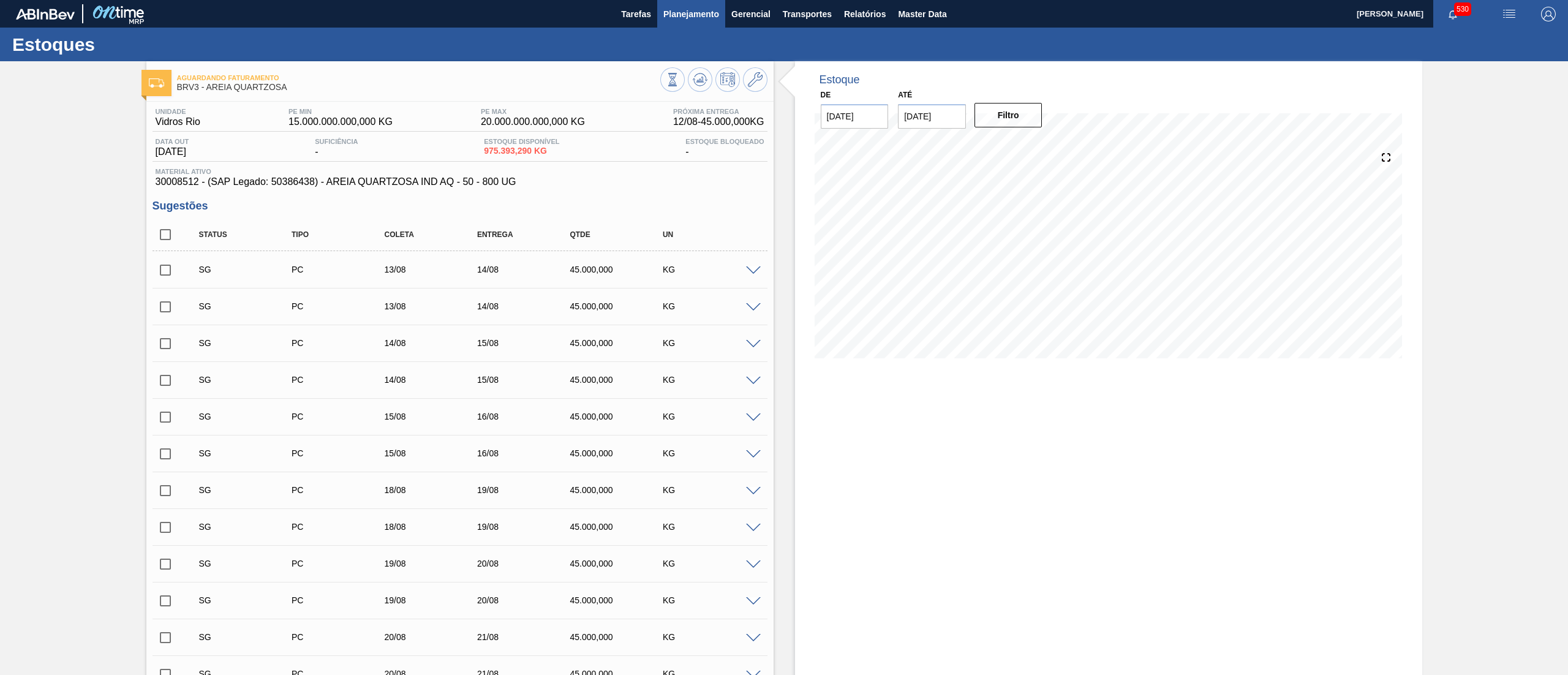
click at [674, 14] on span "Planejamento" at bounding box center [691, 14] width 56 height 15
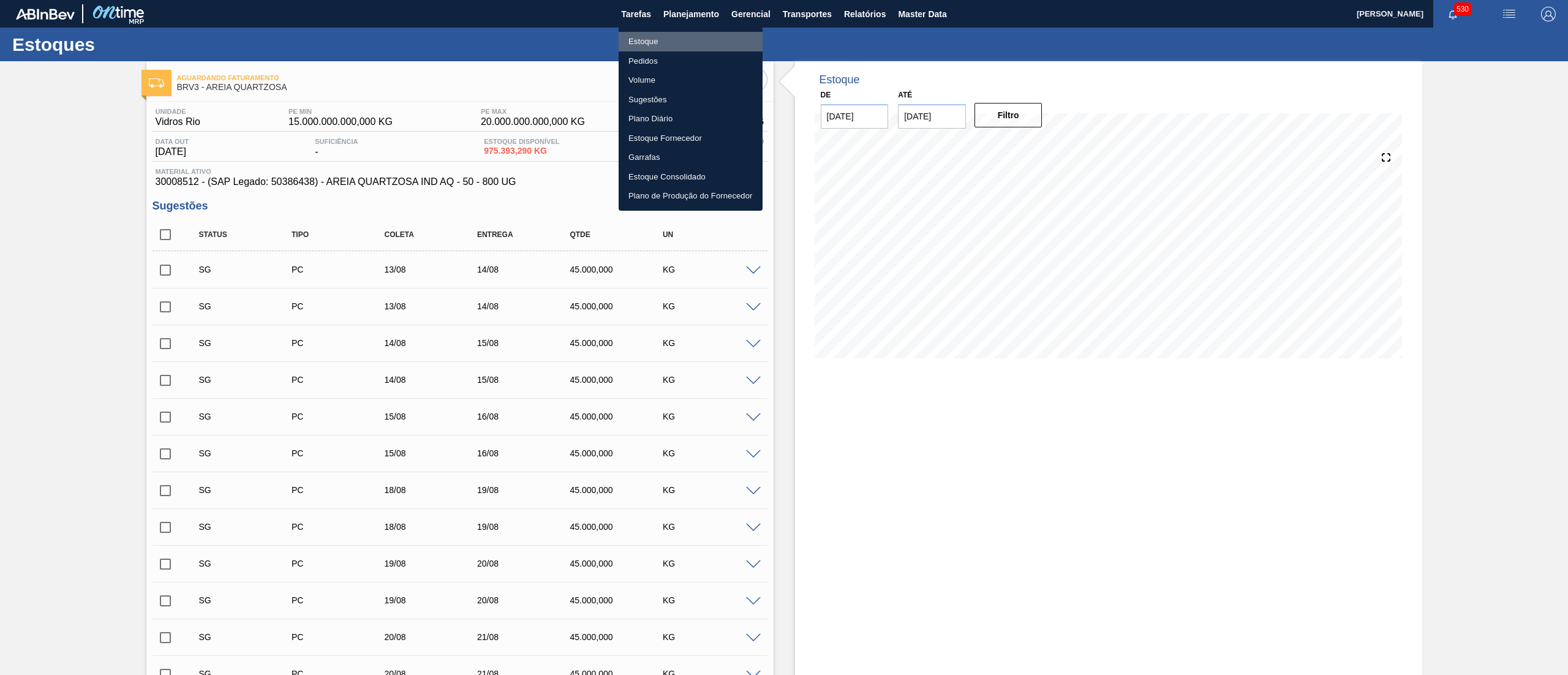
click at [660, 41] on li "Estoque" at bounding box center [690, 42] width 144 height 20
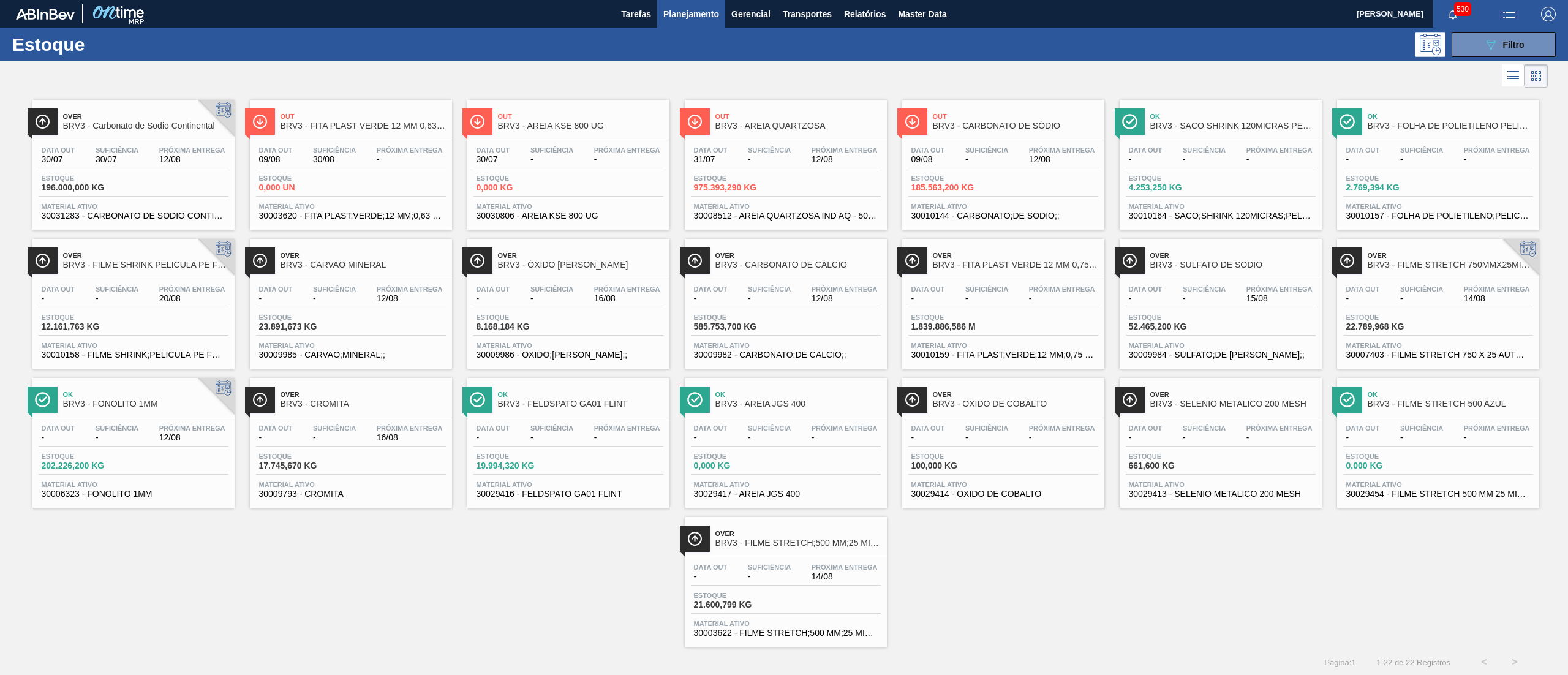
click at [784, 30] on div "Estoque 089F7B8B-B2A5-4AFE-B5C0-19BA573D28AC Filtro" at bounding box center [784, 44] width 1568 height 34
click at [784, 38] on div "089F7B8B-B2A5-4AFE-B5C0-19BA573D28AC Filtro" at bounding box center [1504, 45] width 41 height 15
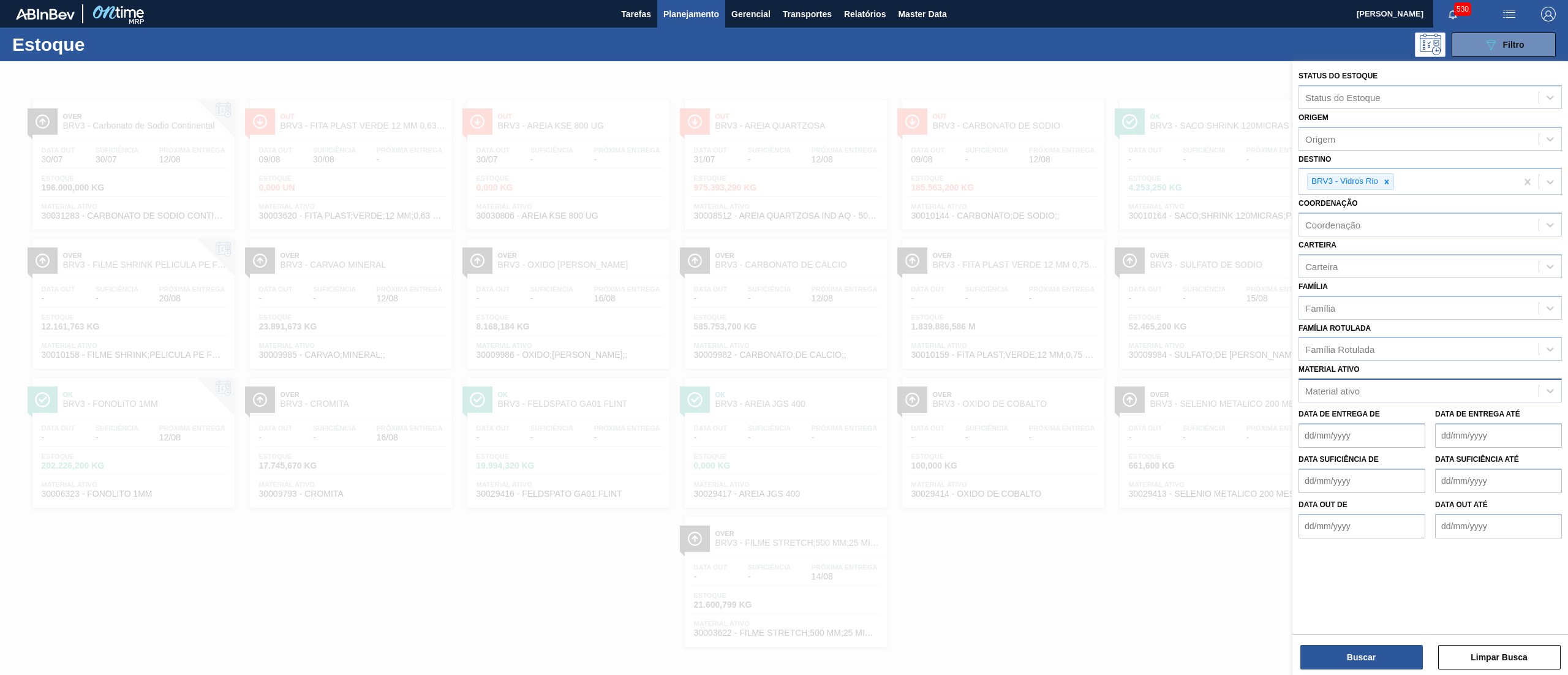
click at [784, 337] on div "Material ativo" at bounding box center [1333, 391] width 55 height 10
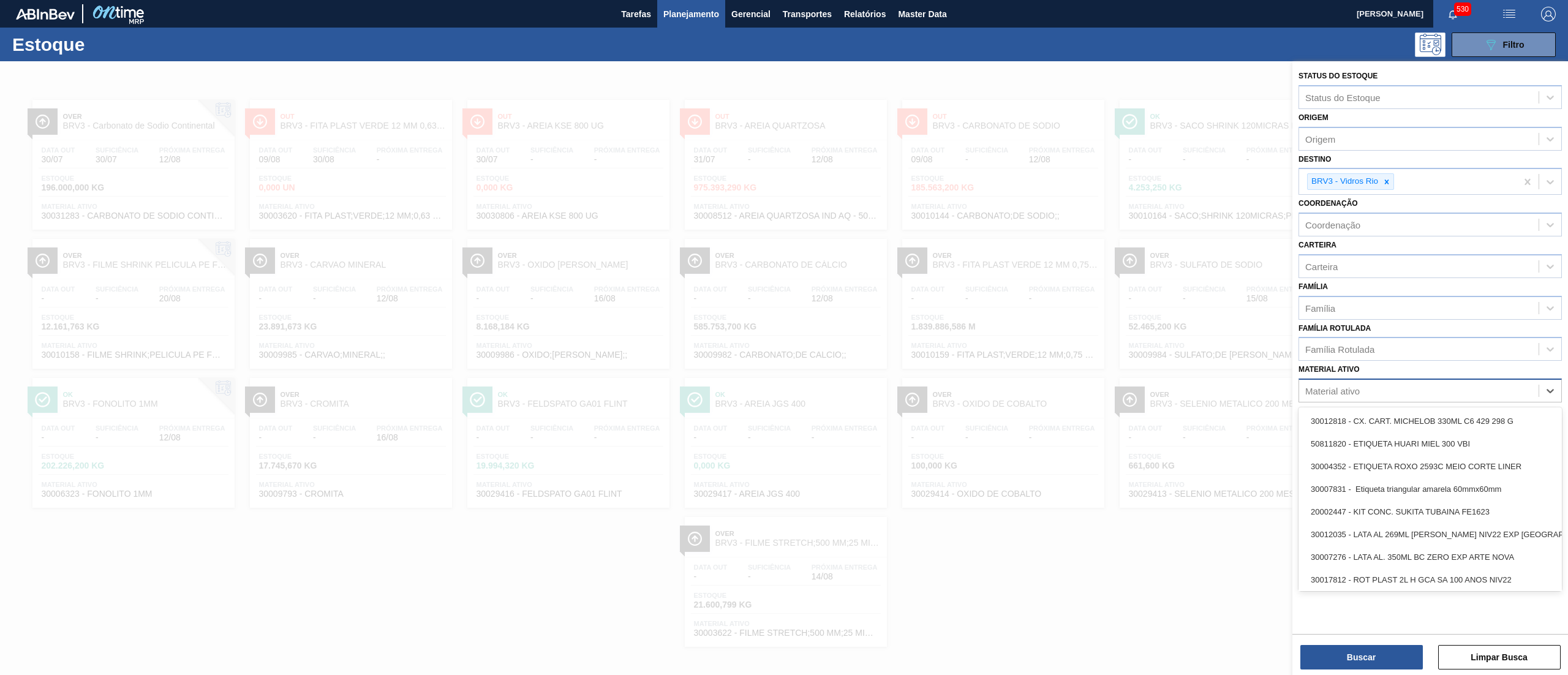
paste ativo "20005551"
type ativo "20005551"
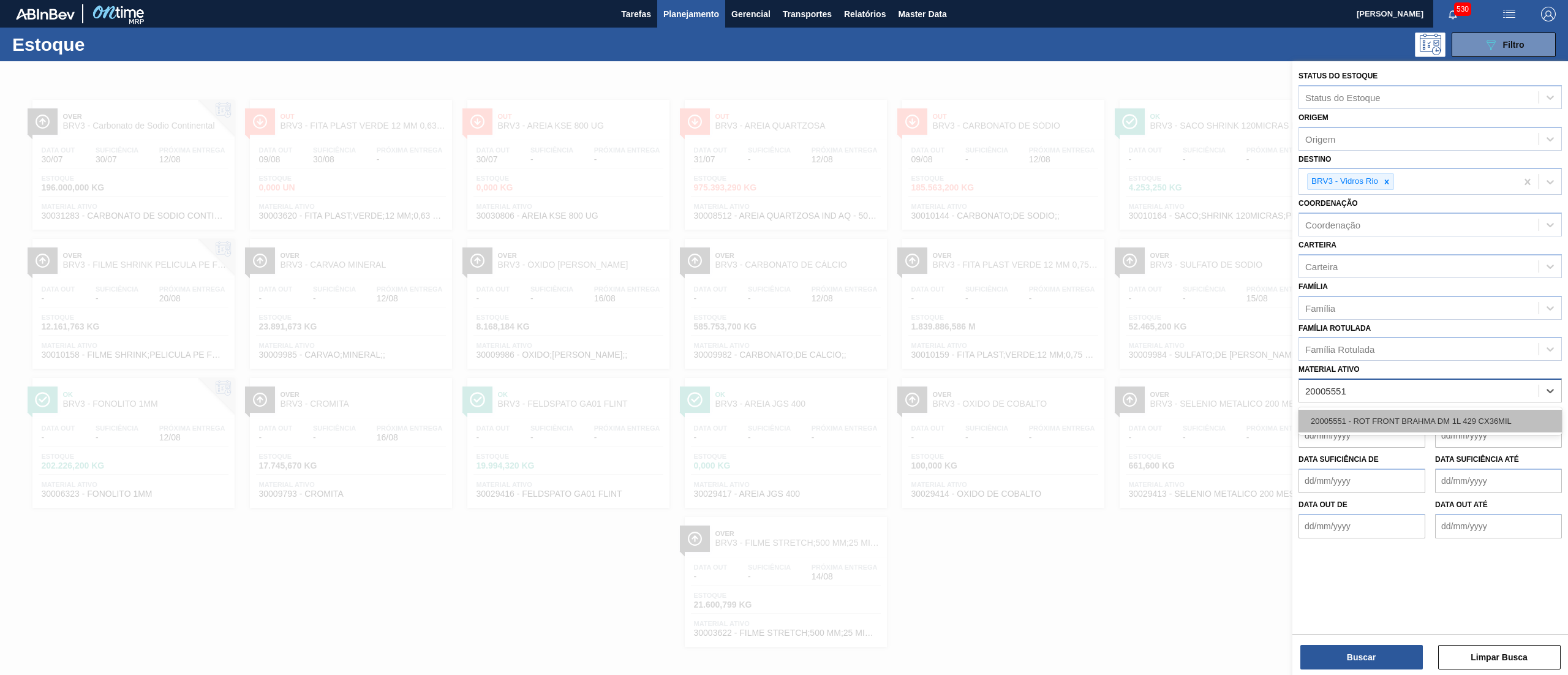
click at [784, 337] on div "20005551 - ROT FRONT BRAHMA DM 1L 429 CX36MIL" at bounding box center [1430, 421] width 263 height 23
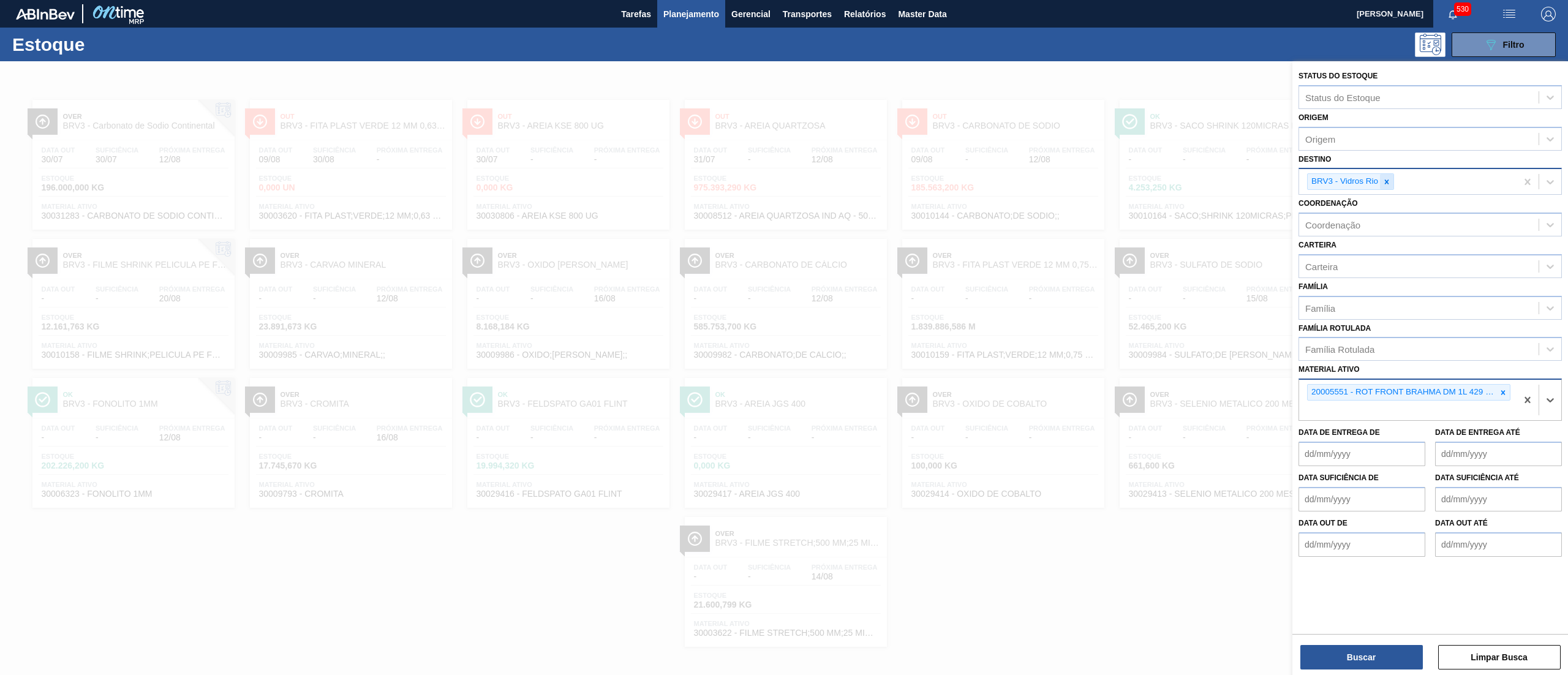
click at [784, 184] on icon at bounding box center [1387, 181] width 8 height 8
type input "manaus"
click at [784, 207] on div "BR28 - Manaus" at bounding box center [1430, 211] width 263 height 23
click at [784, 337] on button "Buscar" at bounding box center [1362, 657] width 123 height 25
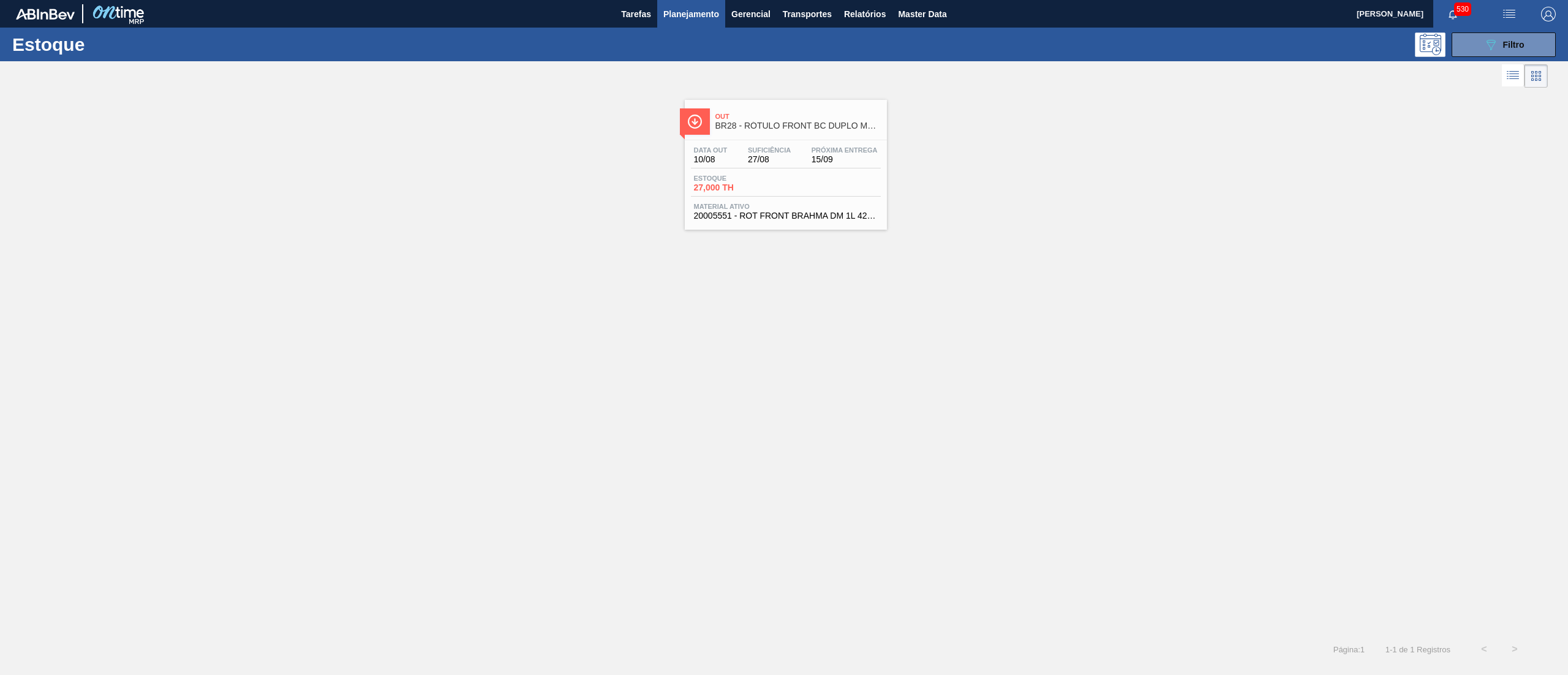
click at [763, 127] on span "BR28 - RÓTULO FRONT BC DUPLO MALTE 1000ML" at bounding box center [798, 126] width 165 height 9
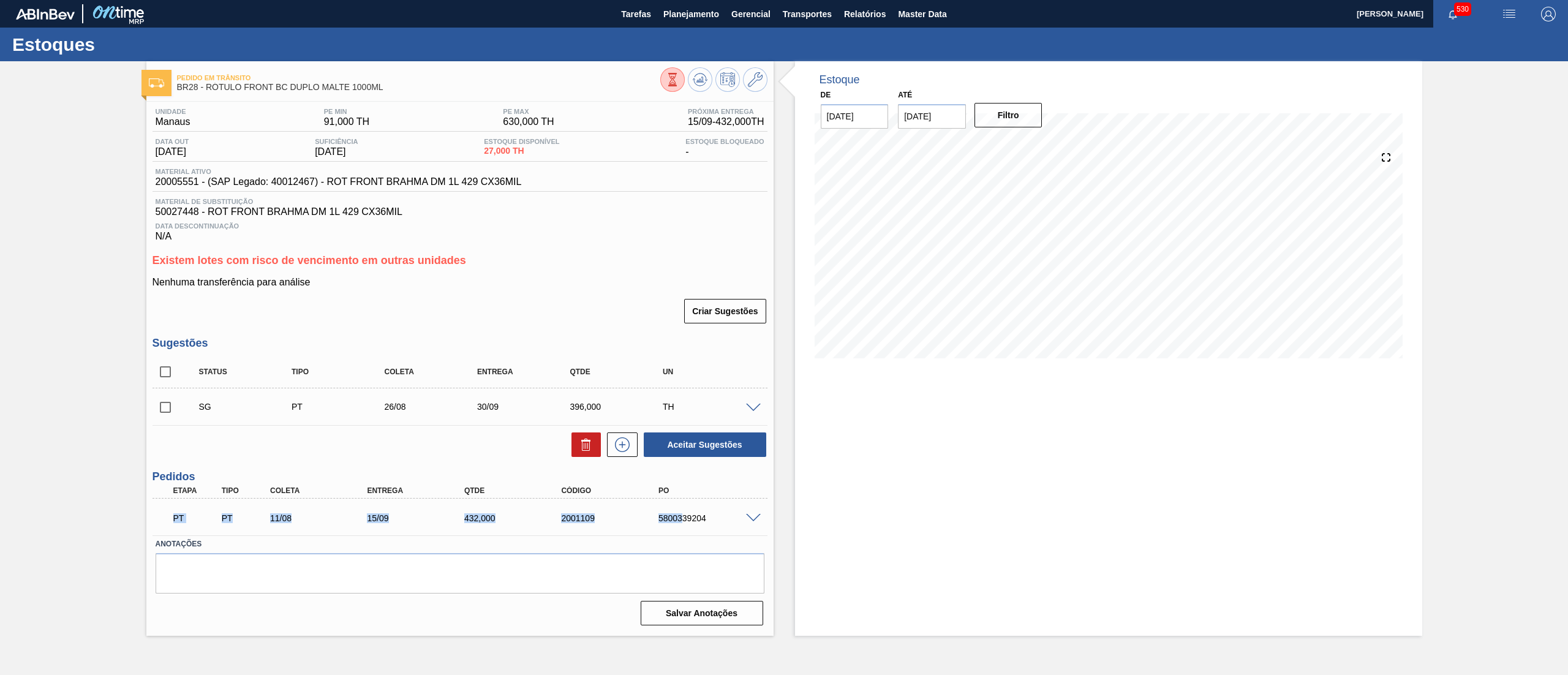
drag, startPoint x: 167, startPoint y: 517, endPoint x: 682, endPoint y: 511, distance: 515.0
click at [682, 337] on div "PT PT 11/08 15/09 432,000 2001109 5800339204" at bounding box center [456, 517] width 582 height 25
click at [498, 337] on label "Anotações" at bounding box center [460, 544] width 609 height 18
click at [748, 337] on div at bounding box center [755, 517] width 25 height 9
click at [752, 337] on span at bounding box center [753, 518] width 15 height 9
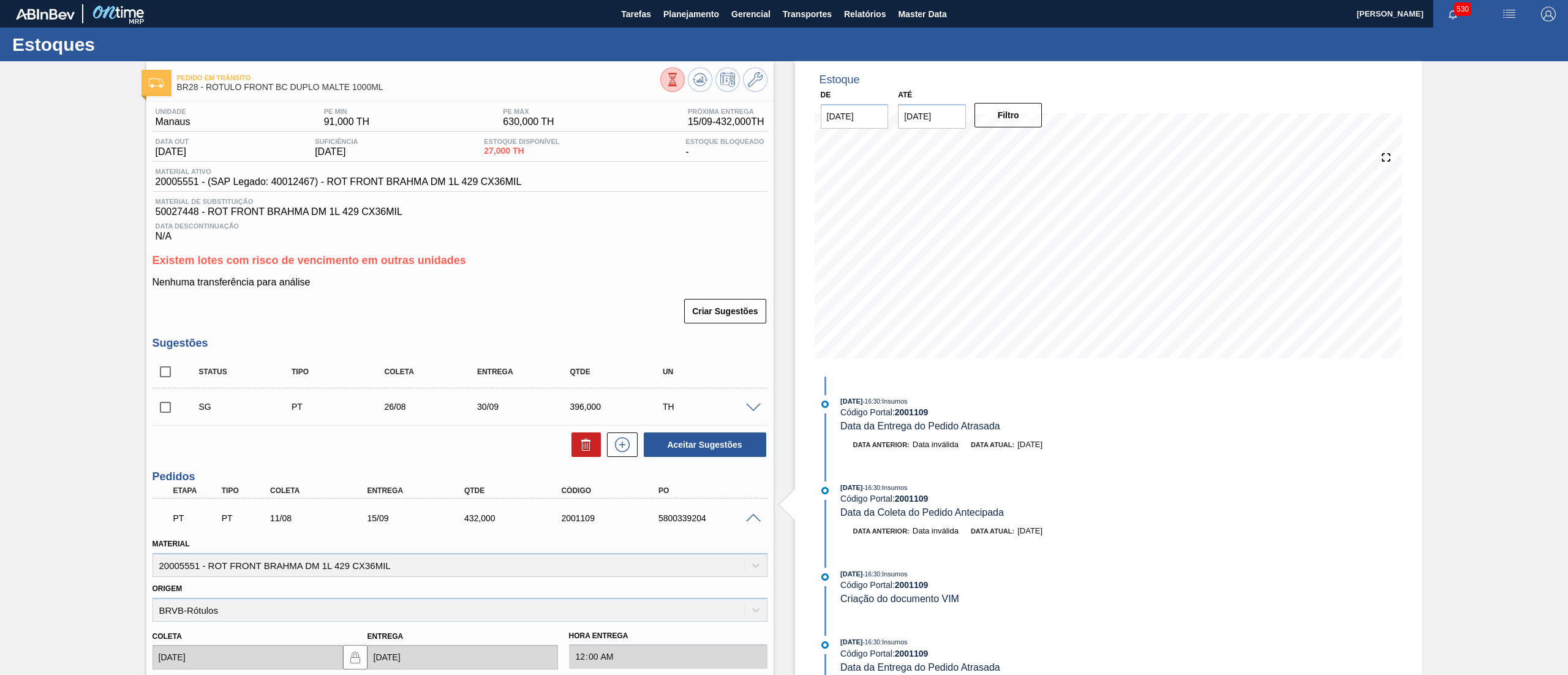
click at [709, 228] on span "Data Descontinuação" at bounding box center [460, 227] width 609 height 8
click at [523, 238] on div "Data Descontinuação N/A" at bounding box center [461, 229] width 615 height 25
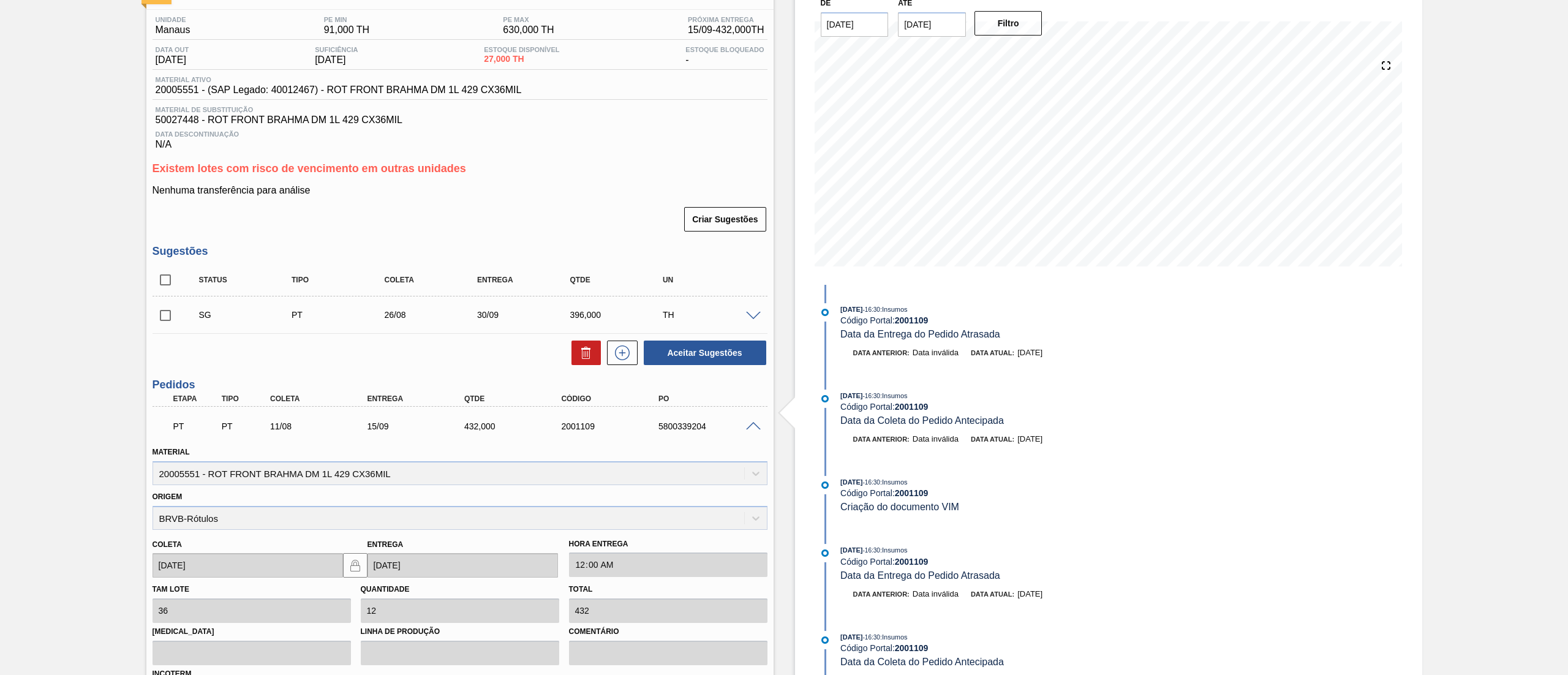
scroll to position [245, 0]
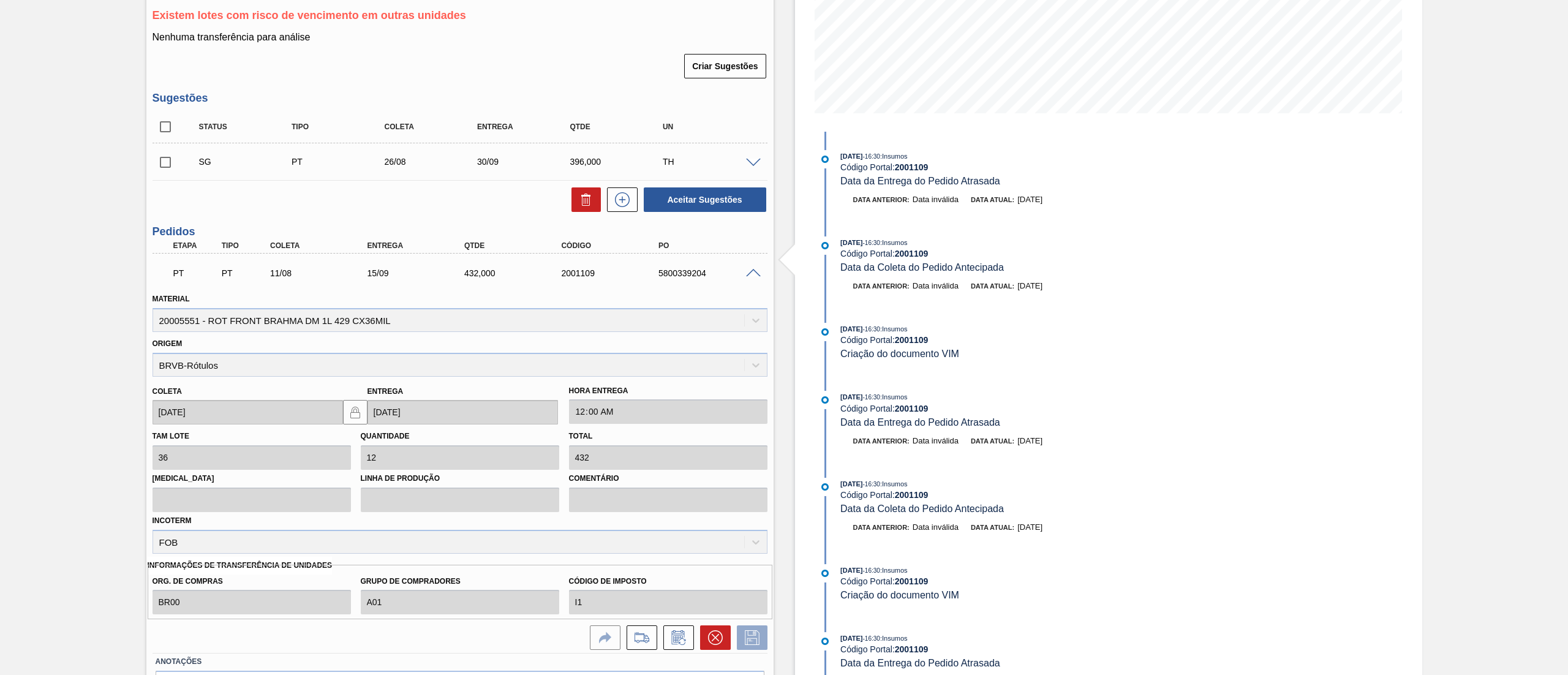
click at [755, 159] on div at bounding box center [755, 162] width 25 height 9
click at [750, 164] on span at bounding box center [753, 163] width 15 height 9
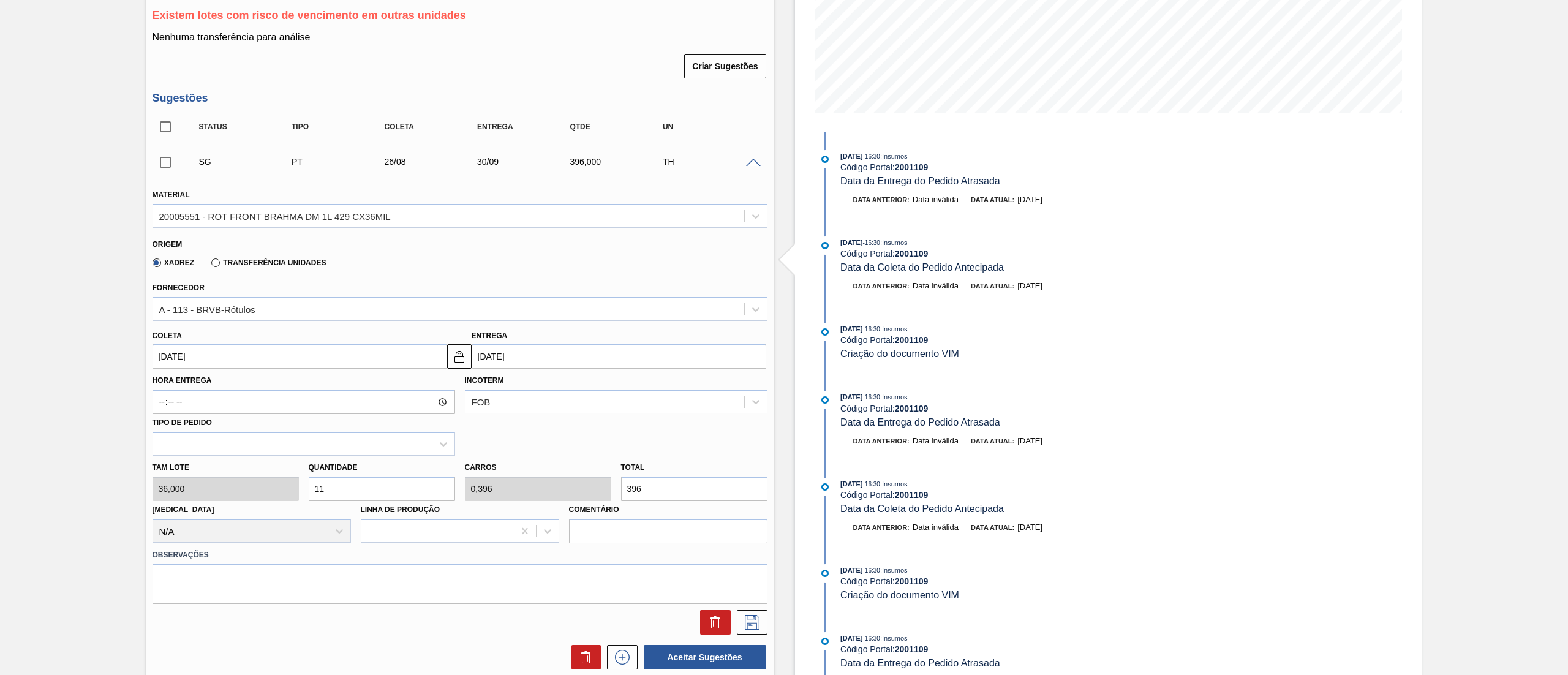
drag, startPoint x: 663, startPoint y: 500, endPoint x: 425, endPoint y: 487, distance: 238.4
click at [425, 337] on div "Tam lote 36,000 Quantidade 11 Carros 0,396 Total 396 Doca N/A Linha de Produção…" at bounding box center [460, 499] width 625 height 88
type input "0,056"
type input "0,002"
type input "2"
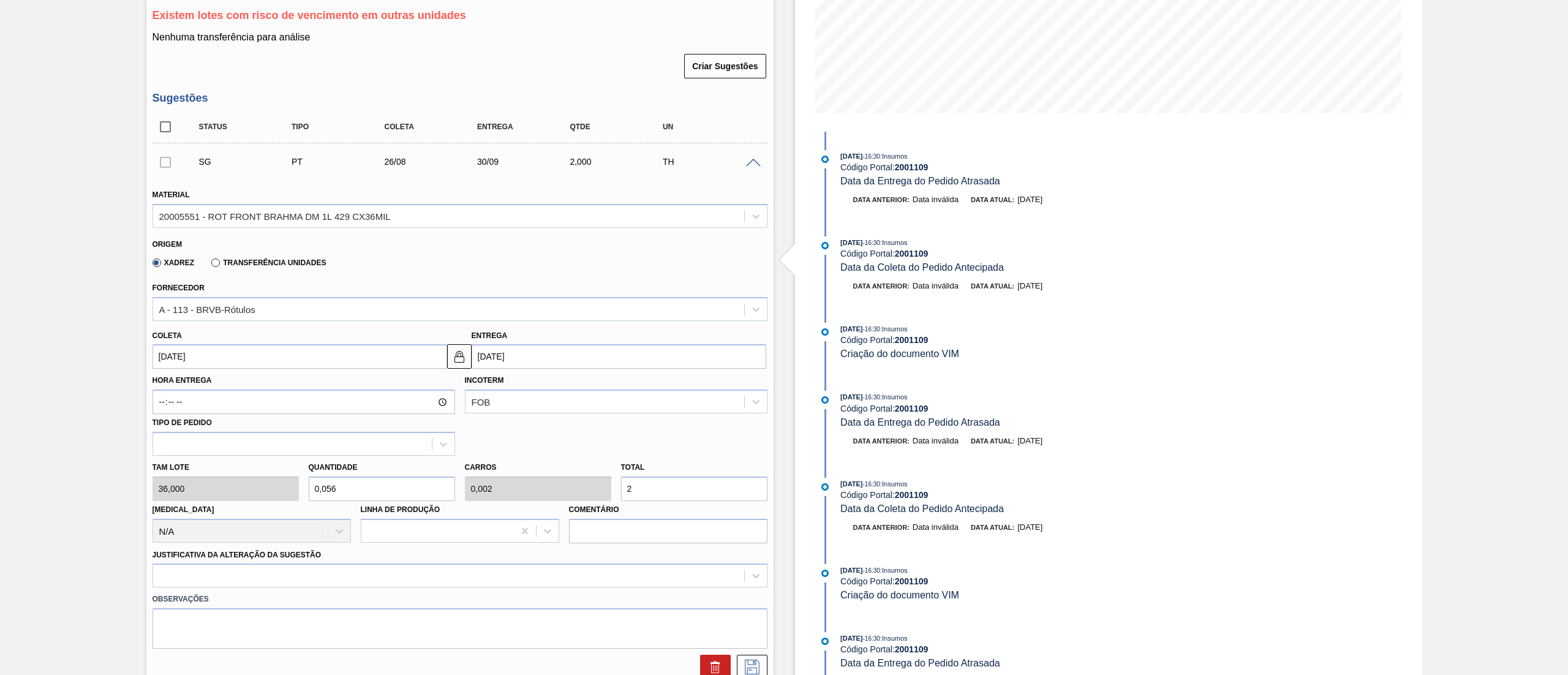
type input "0,556"
type input "0,02"
type input "20"
type input "5,556"
type input "0,2"
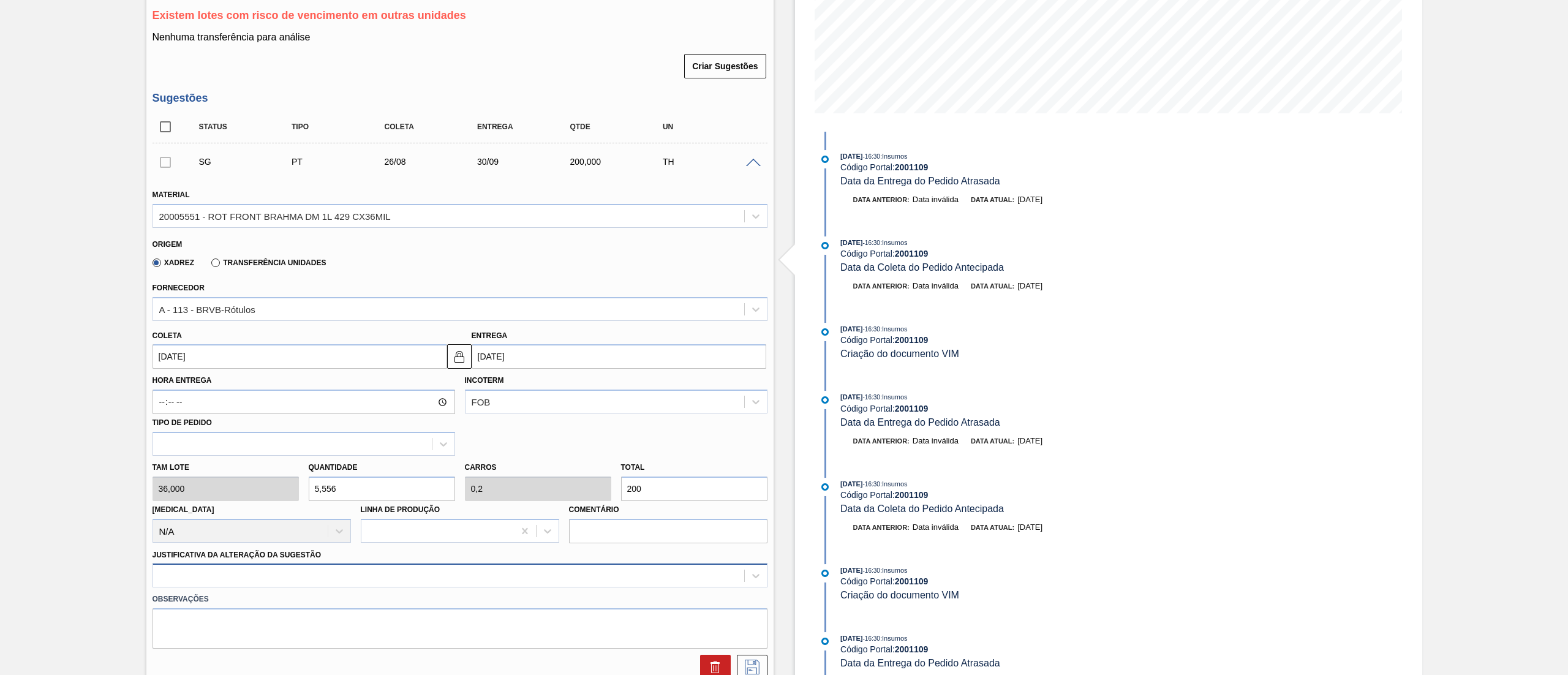
type input "200"
click at [240, 337] on div "option Logística ABI (Problemas de descarga etc.) focused, 4 of 18. 18 results …" at bounding box center [461, 575] width 615 height 24
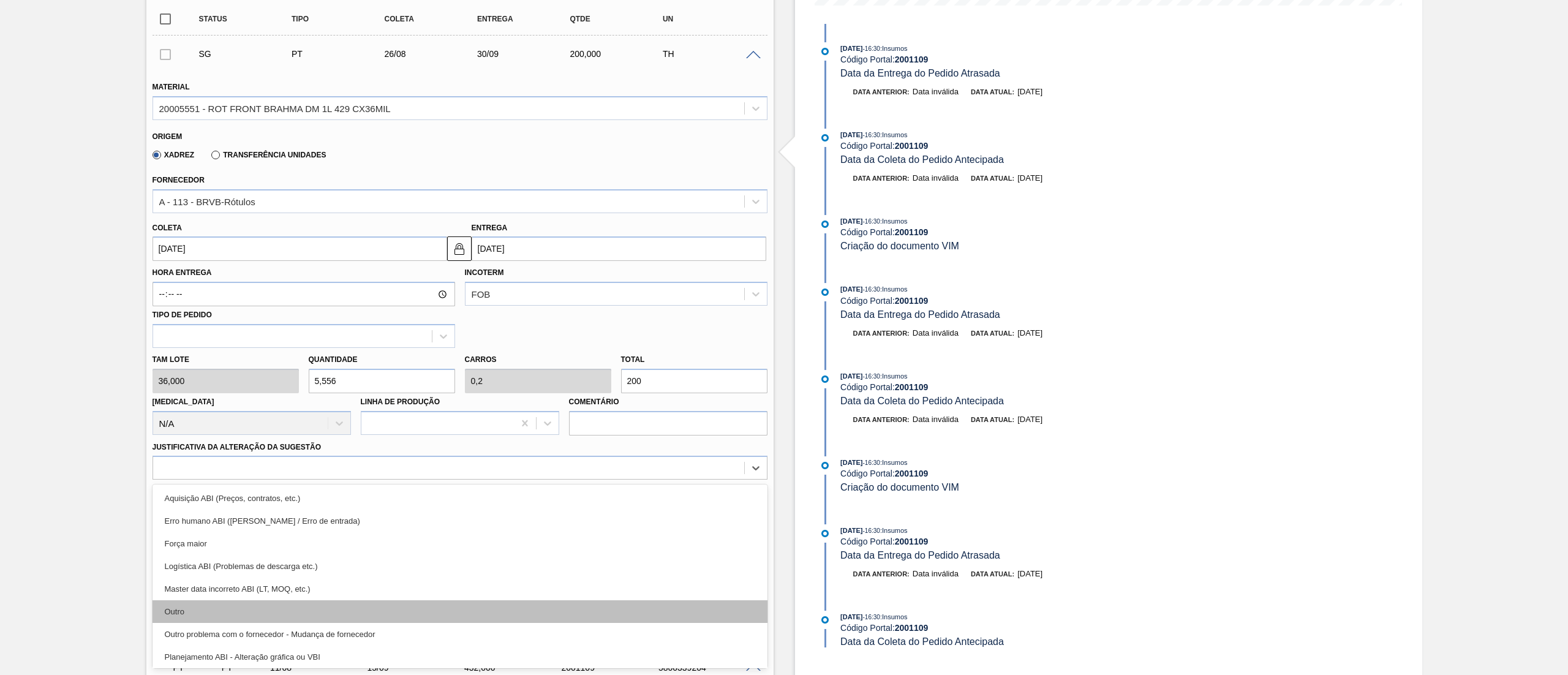
click at [205, 337] on div "Outro" at bounding box center [461, 612] width 615 height 23
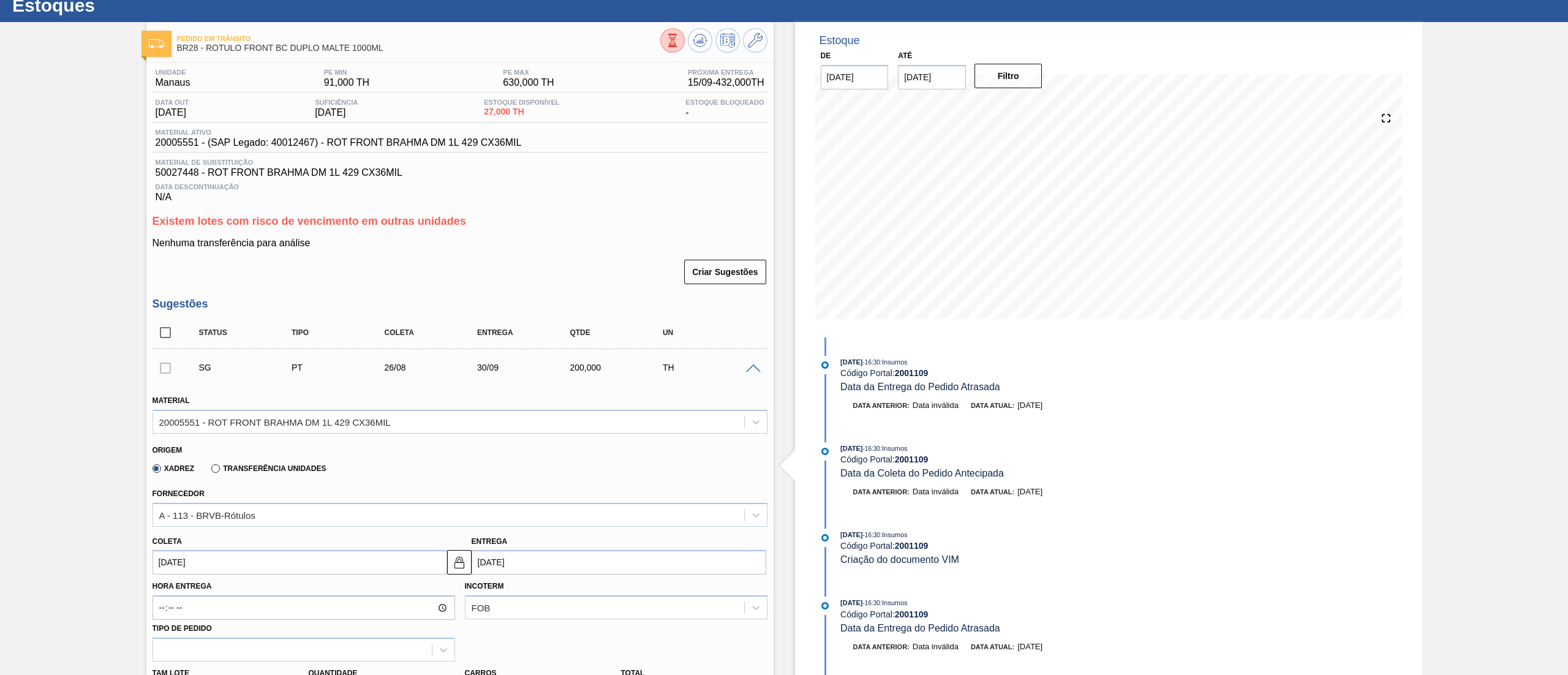
scroll to position [0, 0]
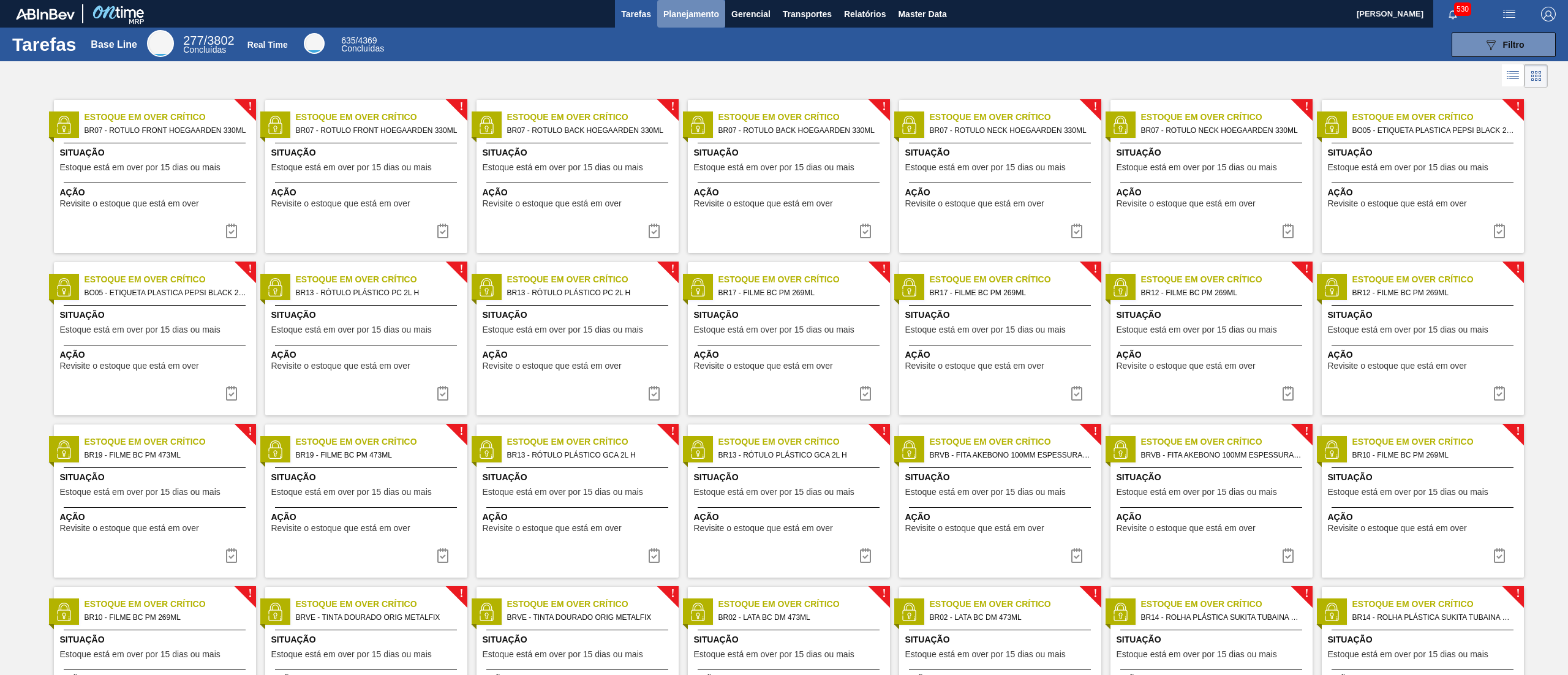
click at [670, 16] on span "Planejamento" at bounding box center [691, 14] width 56 height 15
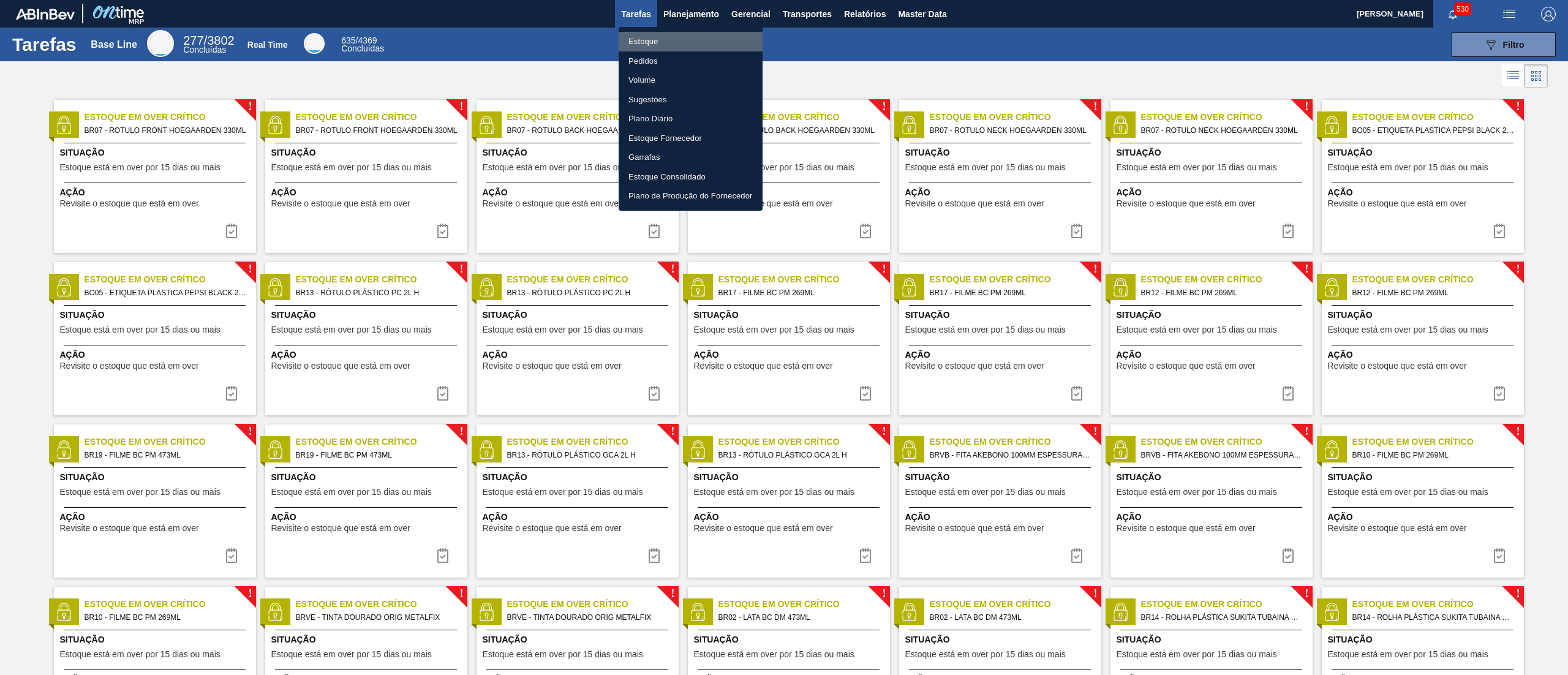
click at [620, 34] on li "Estoque" at bounding box center [690, 42] width 144 height 20
